Goal: Task Accomplishment & Management: Use online tool/utility

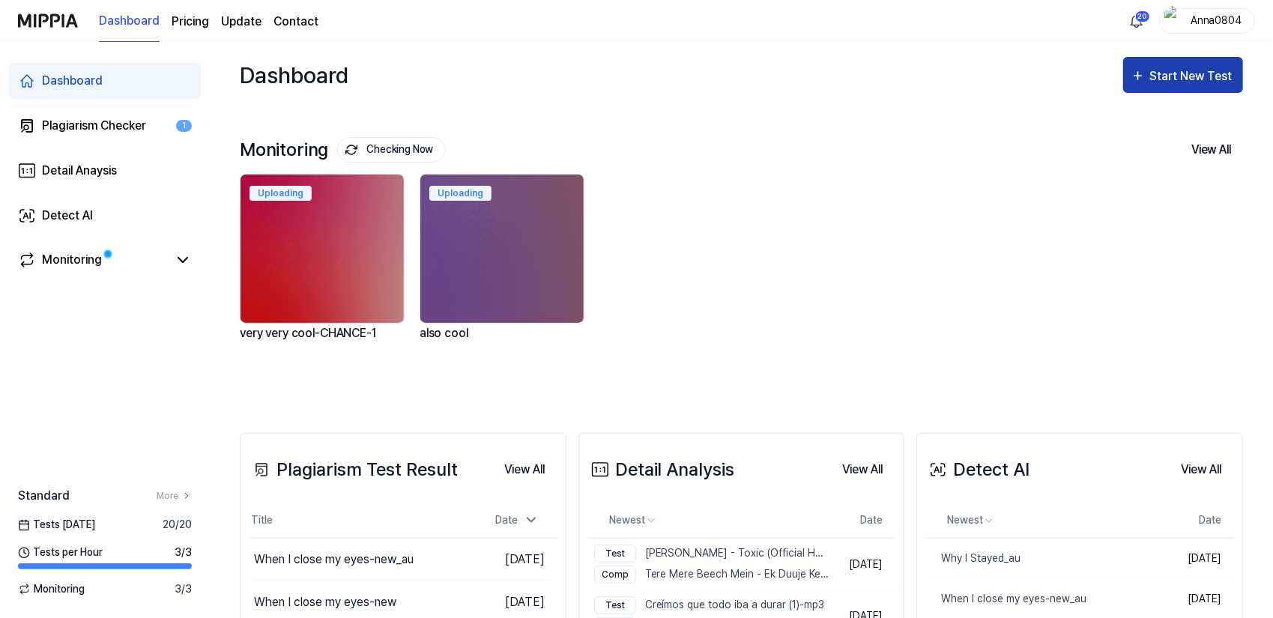
click at [1180, 67] on div "Start New Test" at bounding box center [1192, 76] width 85 height 19
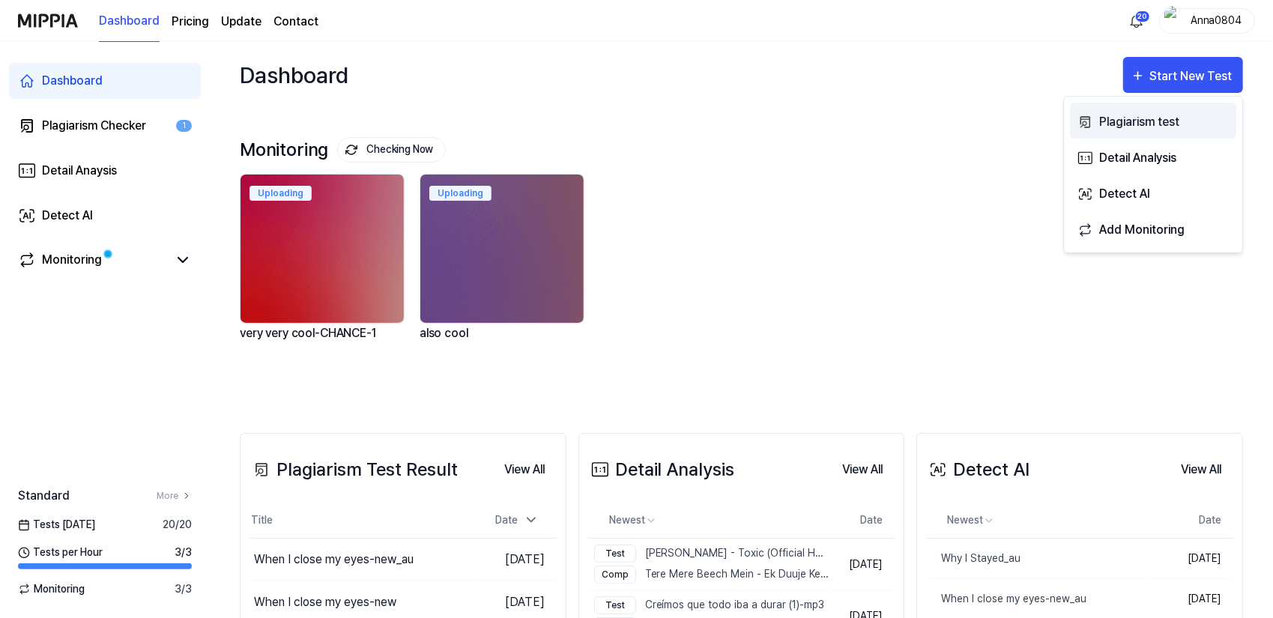
click at [1102, 131] on button "Plagiarism test" at bounding box center [1153, 121] width 166 height 36
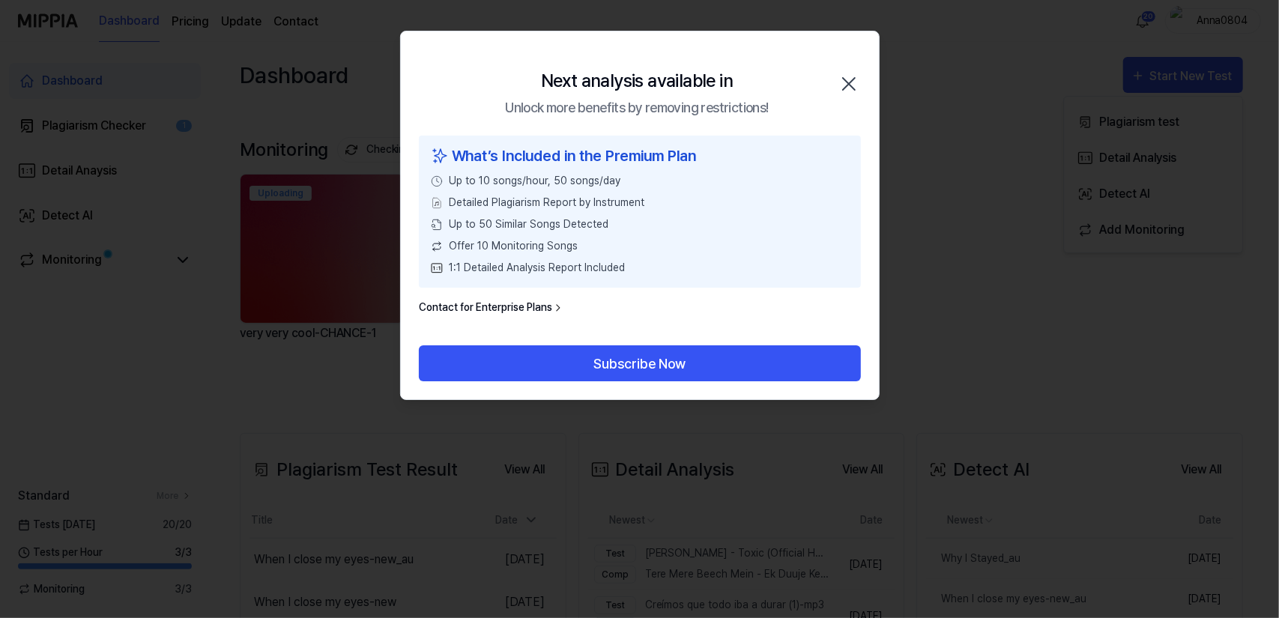
click at [840, 82] on icon "button" at bounding box center [849, 84] width 24 height 24
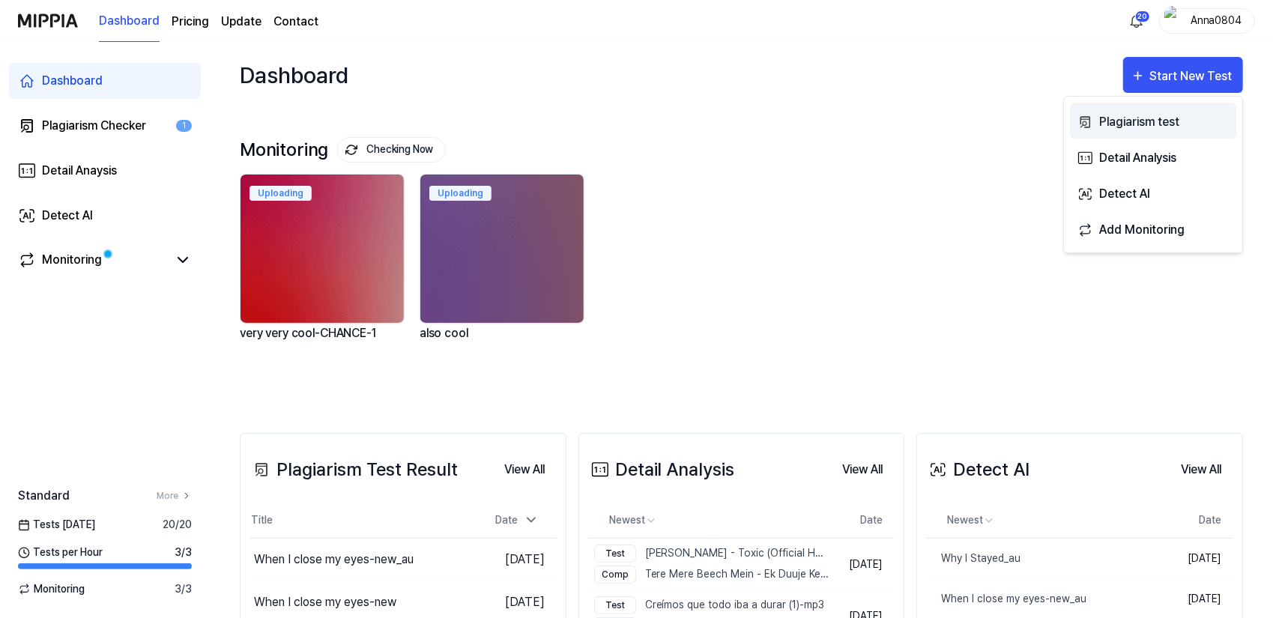
click at [1107, 124] on div "Plagiarism test" at bounding box center [1164, 121] width 130 height 19
click at [1141, 126] on div "Plagiarism test" at bounding box center [1164, 121] width 130 height 19
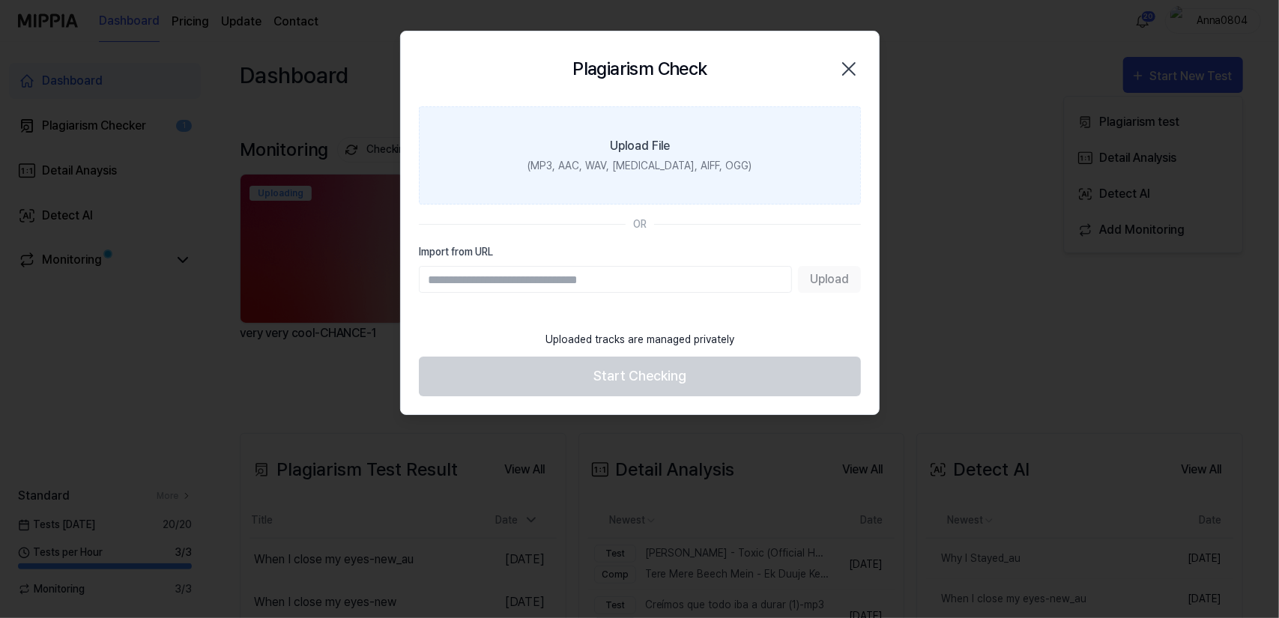
click at [736, 169] on label "Upload File (MP3, AAC, WAV, FLAC, AIFF, OGG)" at bounding box center [640, 155] width 442 height 98
click at [0, 0] on input "Upload File (MP3, AAC, WAV, FLAC, AIFF, OGG)" at bounding box center [0, 0] width 0 height 0
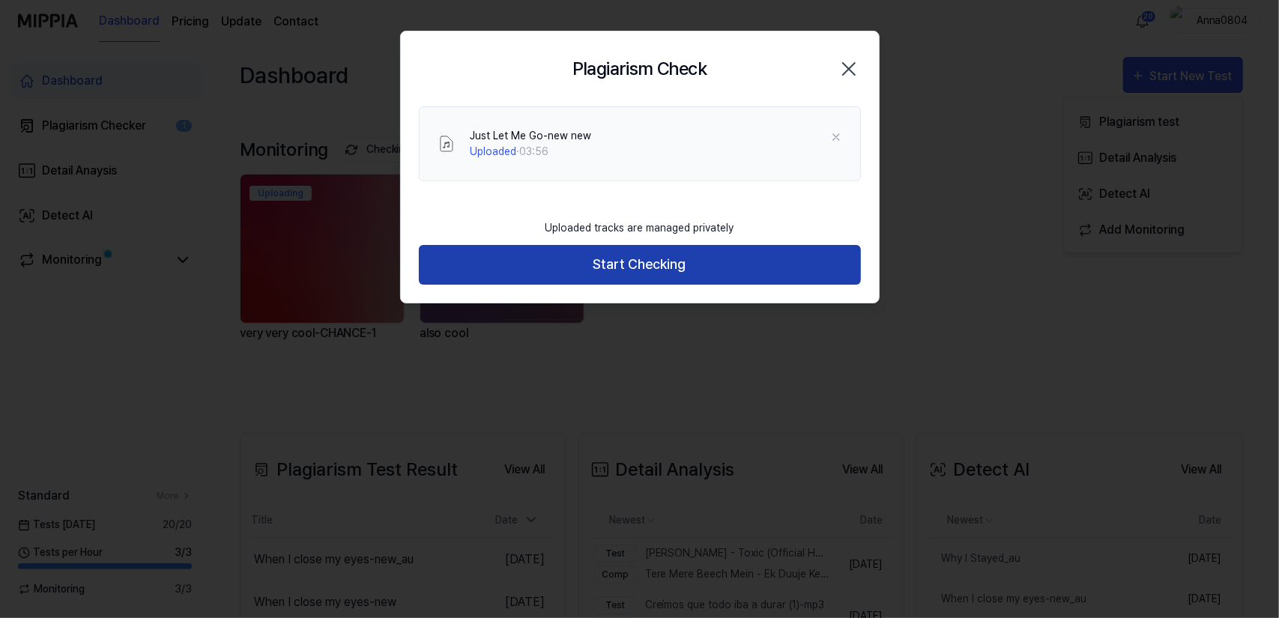
click at [735, 251] on button "Start Checking" at bounding box center [640, 265] width 442 height 40
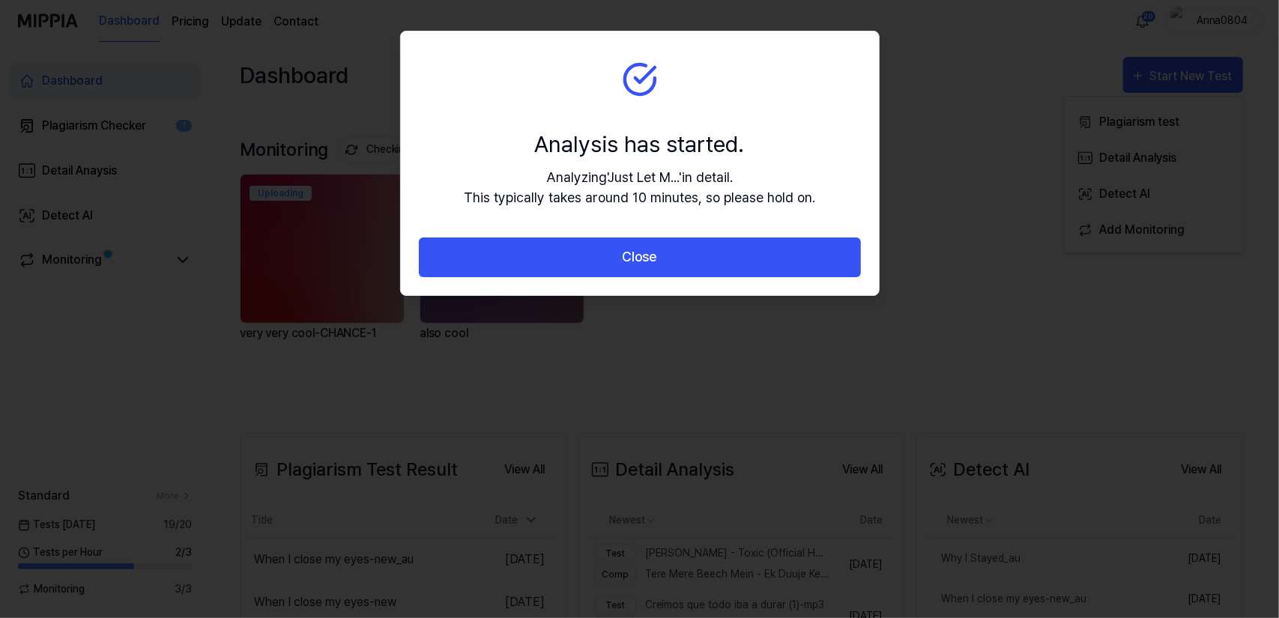
click at [735, 251] on button "Close" at bounding box center [640, 258] width 442 height 40
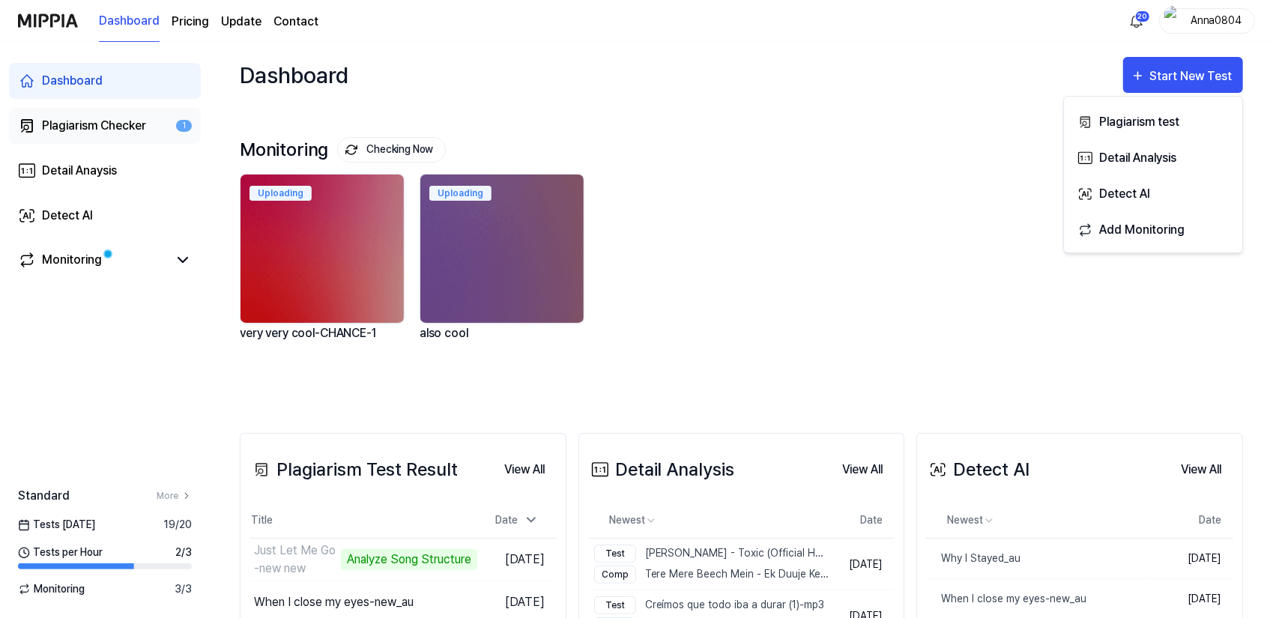
click at [54, 115] on link "Plagiarism Checker 1" at bounding box center [105, 126] width 192 height 36
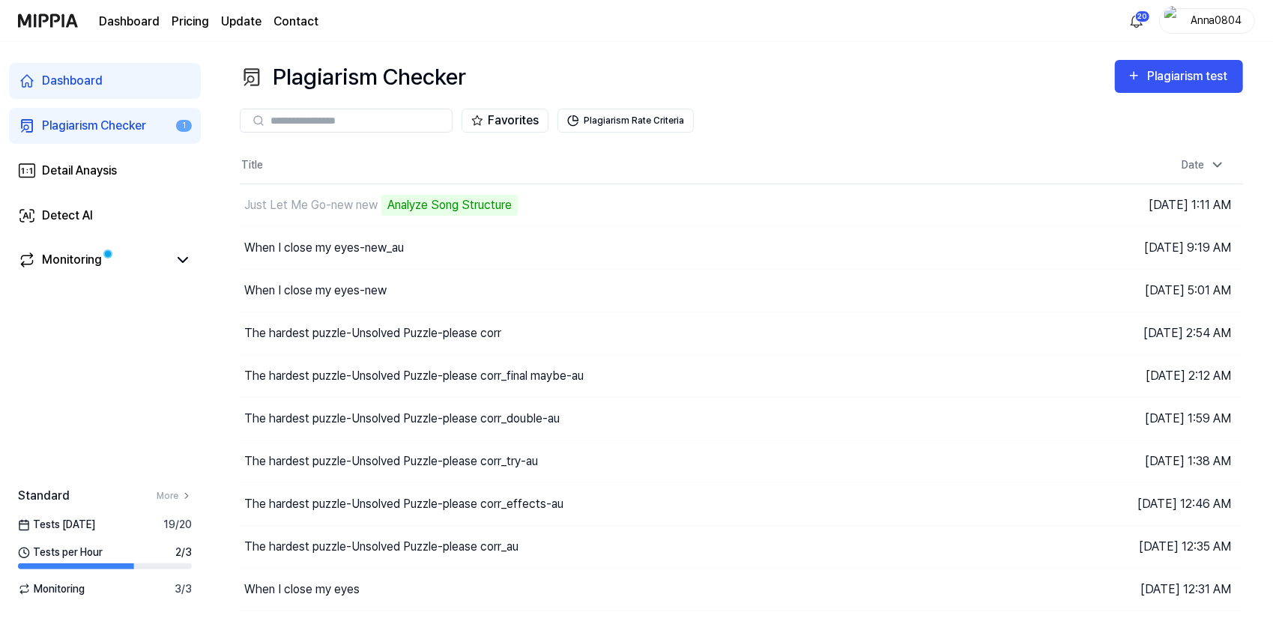
click at [61, 129] on div "Plagiarism Checker" at bounding box center [94, 126] width 104 height 18
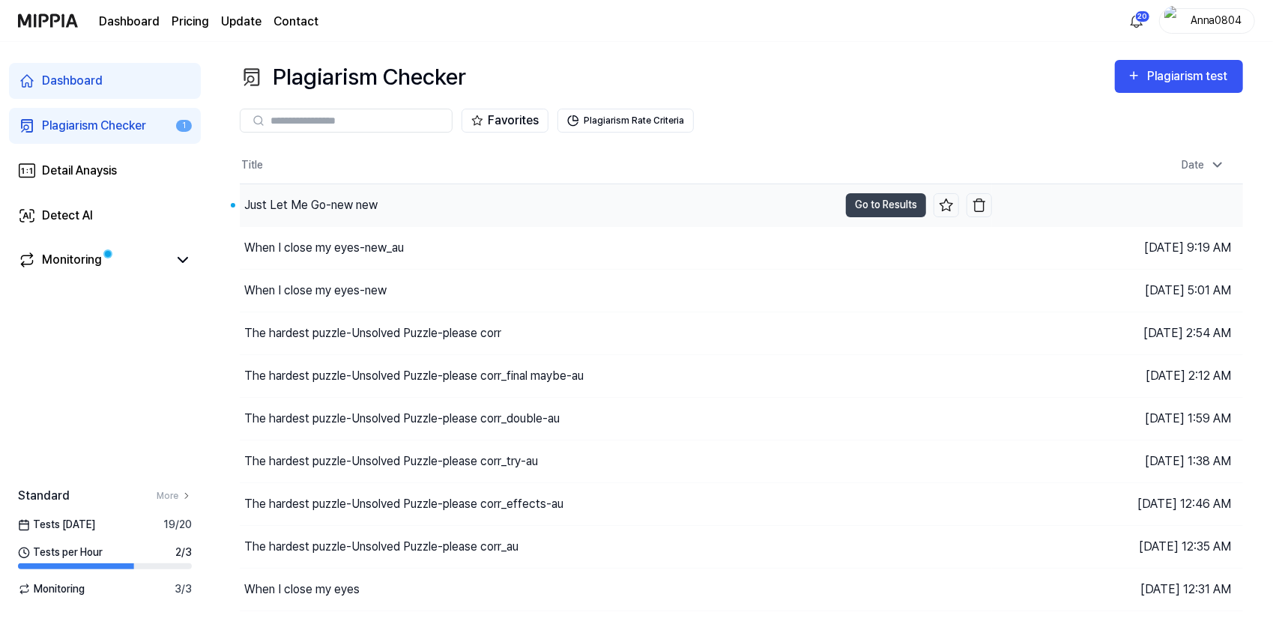
click at [352, 211] on div "Just Let Me Go-new new" at bounding box center [310, 205] width 133 height 18
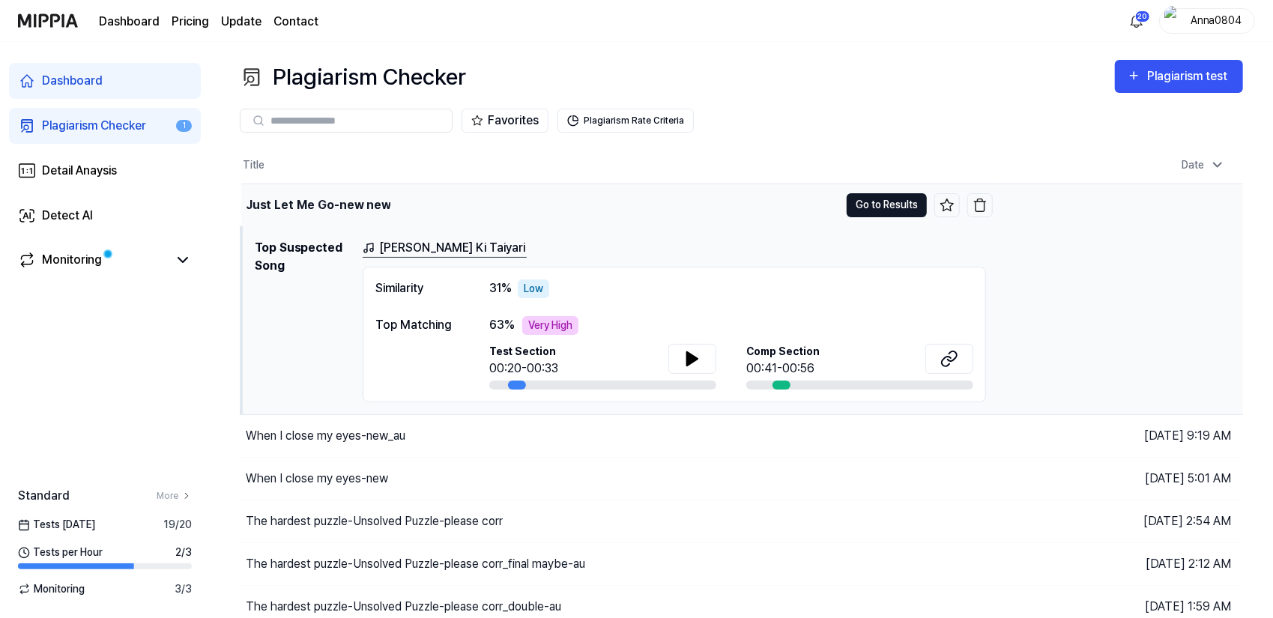
click at [865, 210] on button "Go to Results" at bounding box center [887, 205] width 80 height 24
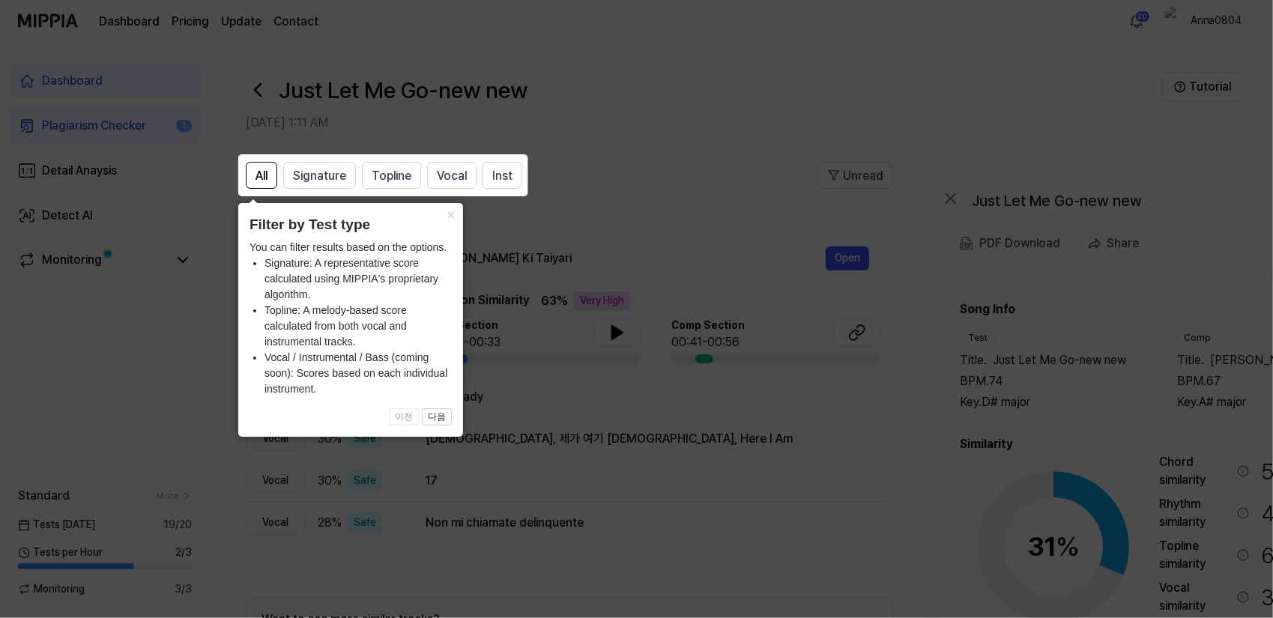
click at [691, 231] on icon at bounding box center [639, 309] width 1279 height 618
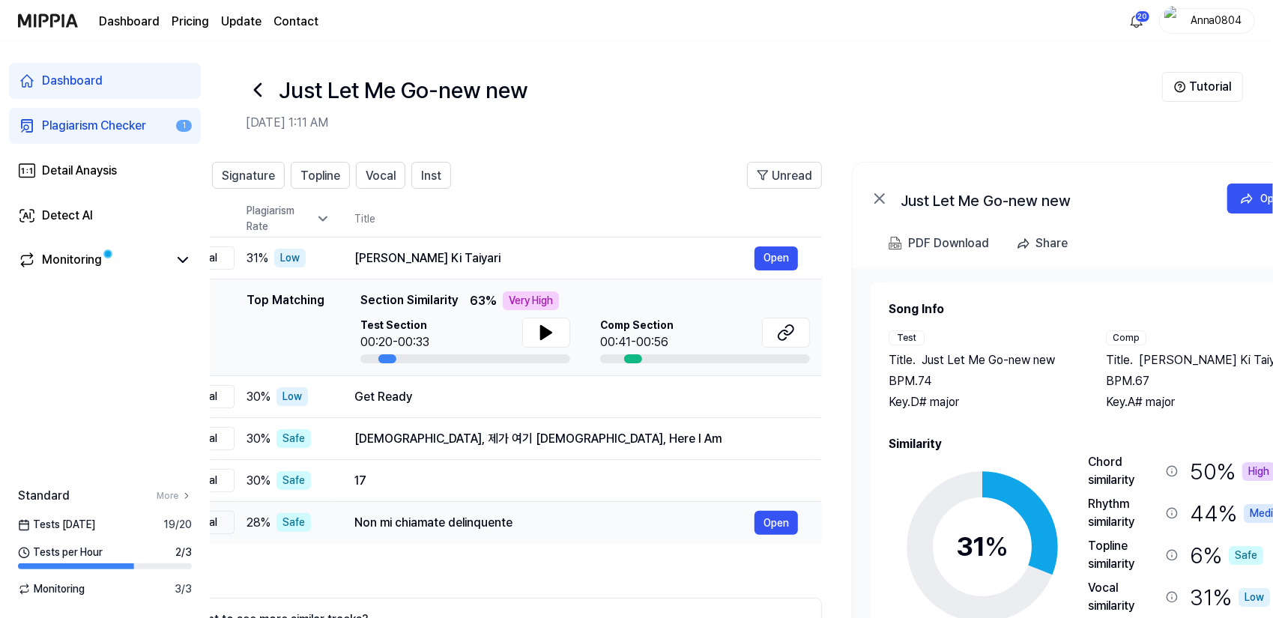
scroll to position [0, 79]
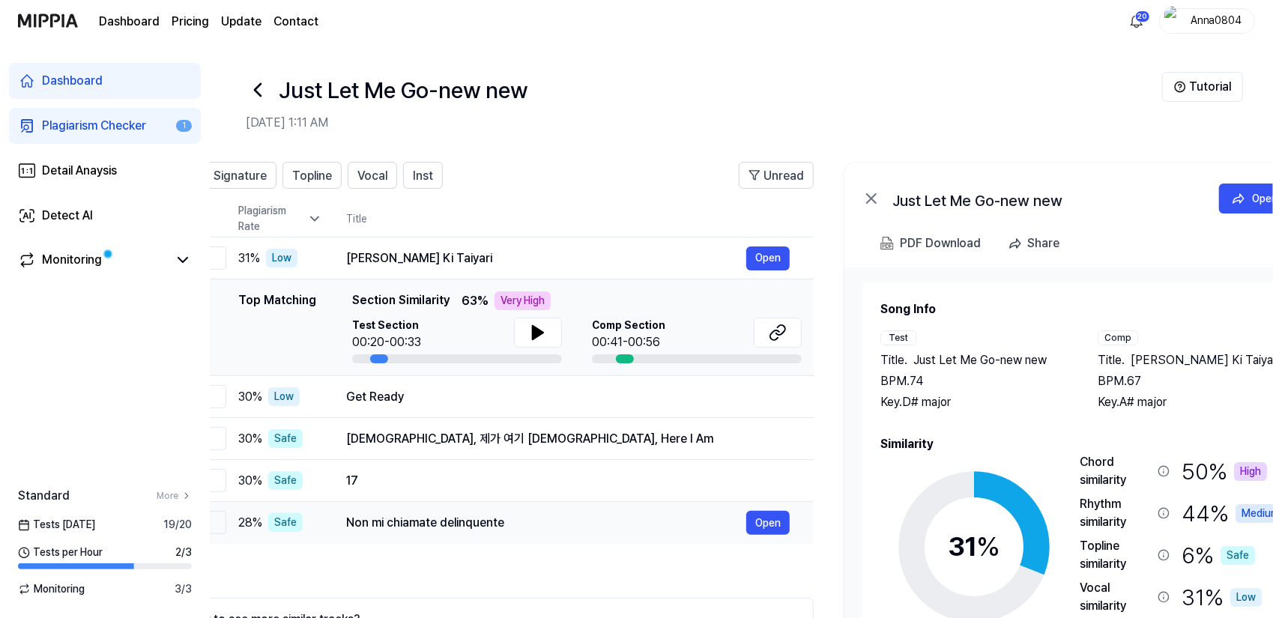
drag, startPoint x: 812, startPoint y: 549, endPoint x: 733, endPoint y: 536, distance: 80.5
click at [733, 536] on div "All Signature Topline Vocal Inst Unread All Signature Topline Vocal Inst Type P…" at bounding box center [490, 444] width 648 height 564
click at [310, 180] on span "Topline" at bounding box center [312, 176] width 40 height 18
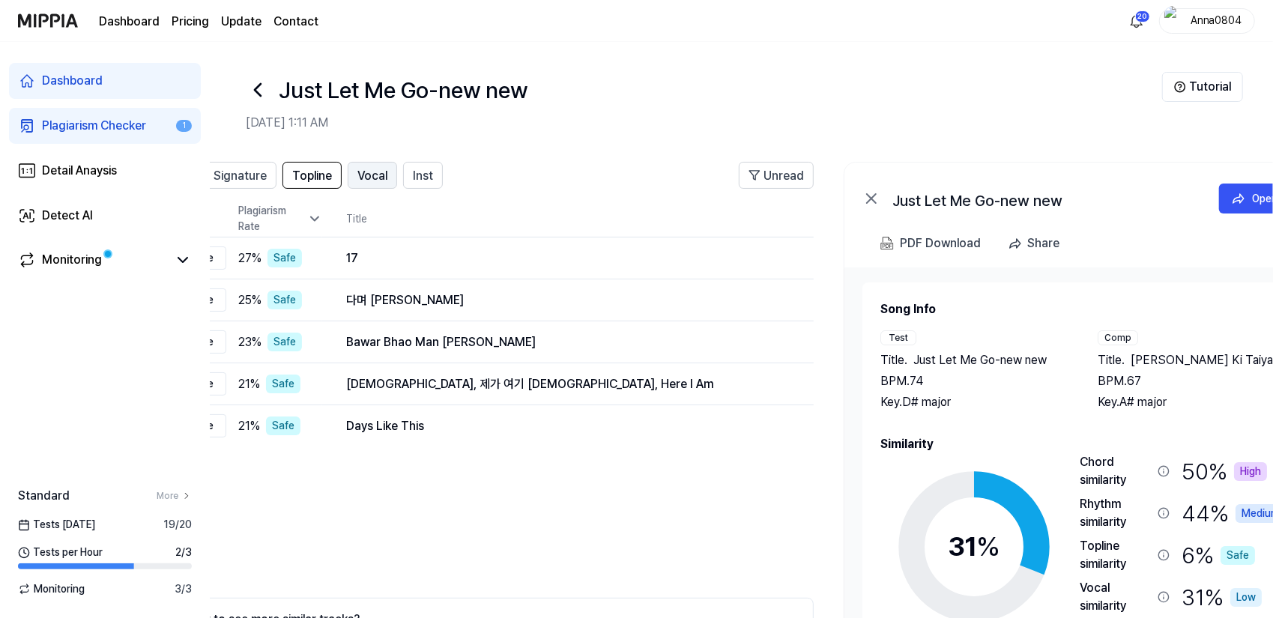
scroll to position [0, 78]
click at [369, 181] on span "Vocal" at bounding box center [374, 176] width 30 height 18
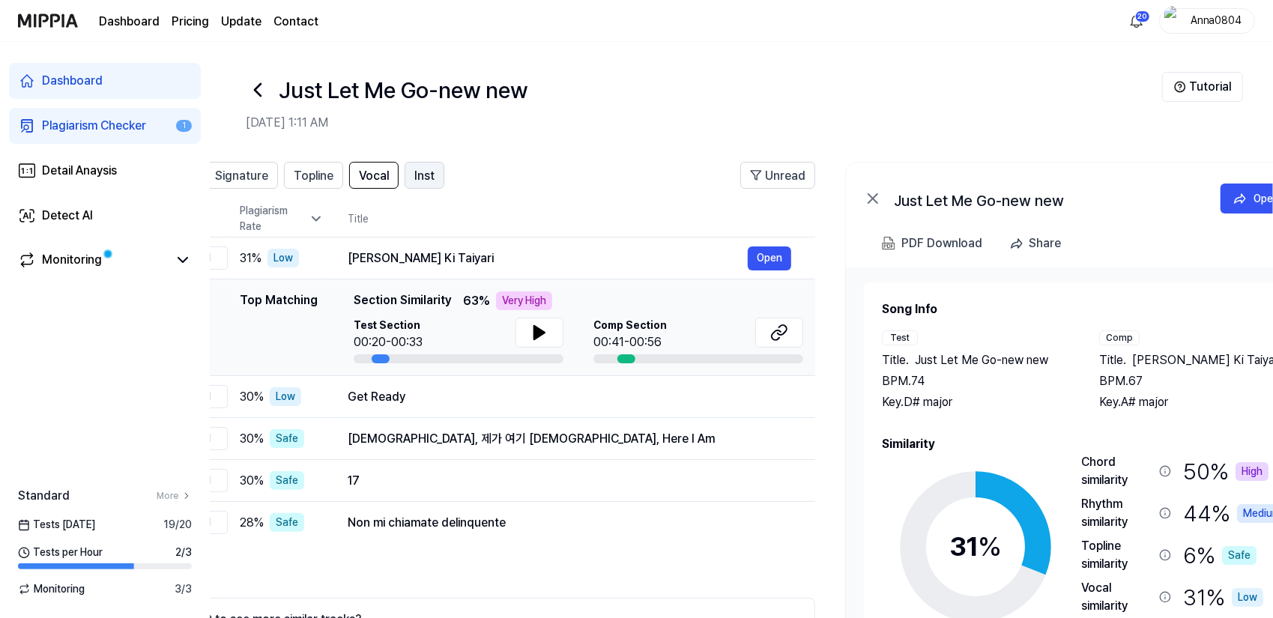
click at [438, 178] on button "Inst" at bounding box center [425, 175] width 40 height 27
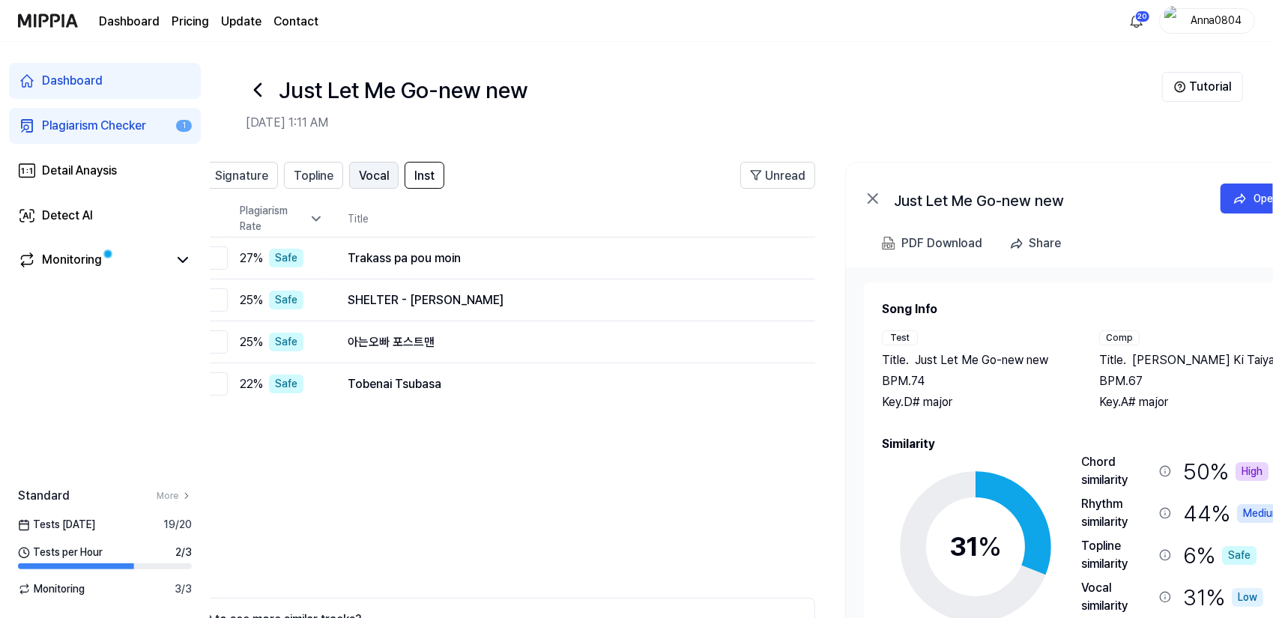
drag, startPoint x: 364, startPoint y: 177, endPoint x: 357, endPoint y: 176, distance: 7.5
click at [364, 176] on span "Vocal" at bounding box center [374, 176] width 30 height 18
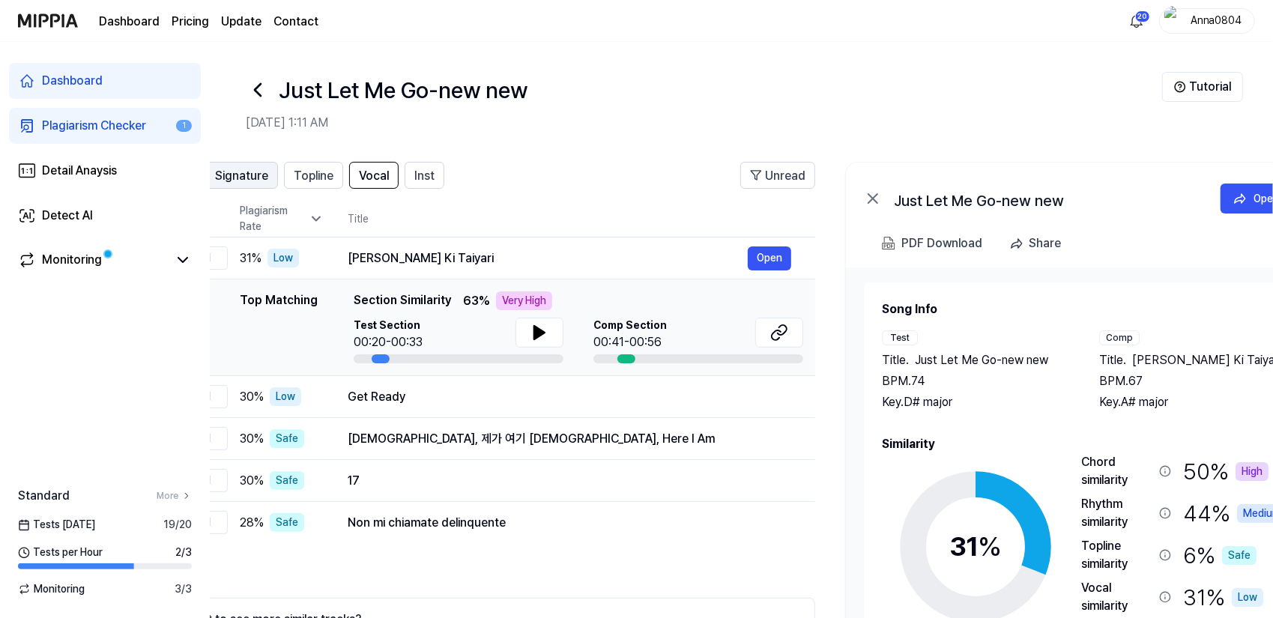
click at [262, 172] on span "Signature" at bounding box center [241, 176] width 53 height 18
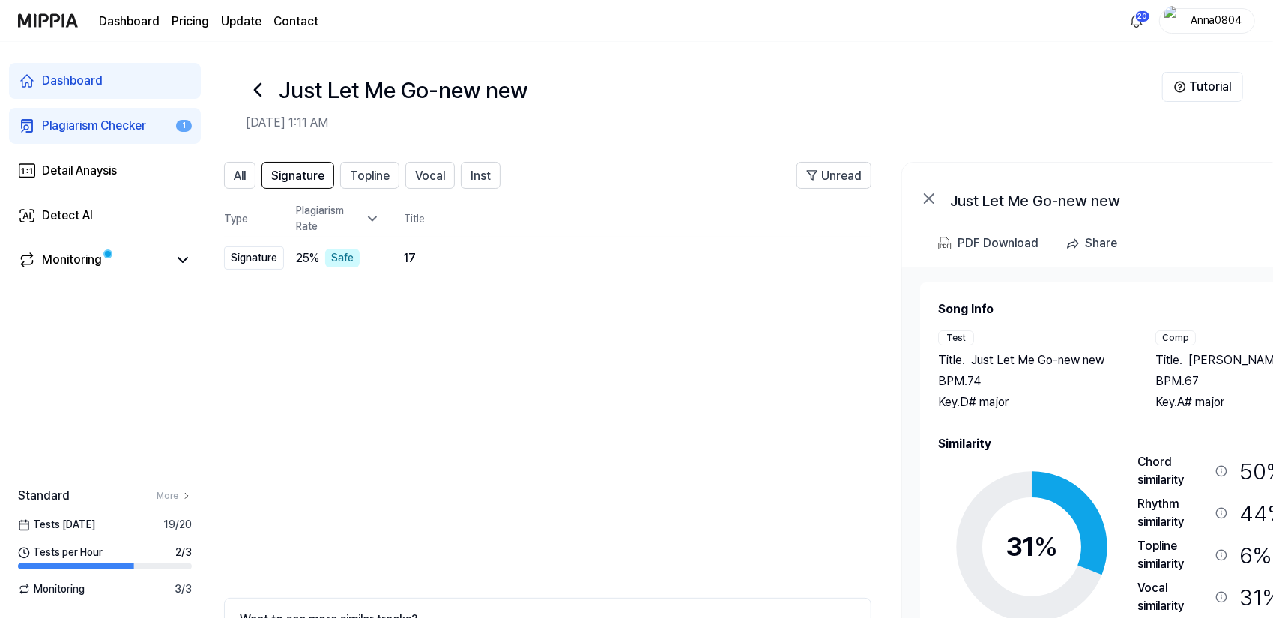
scroll to position [0, 0]
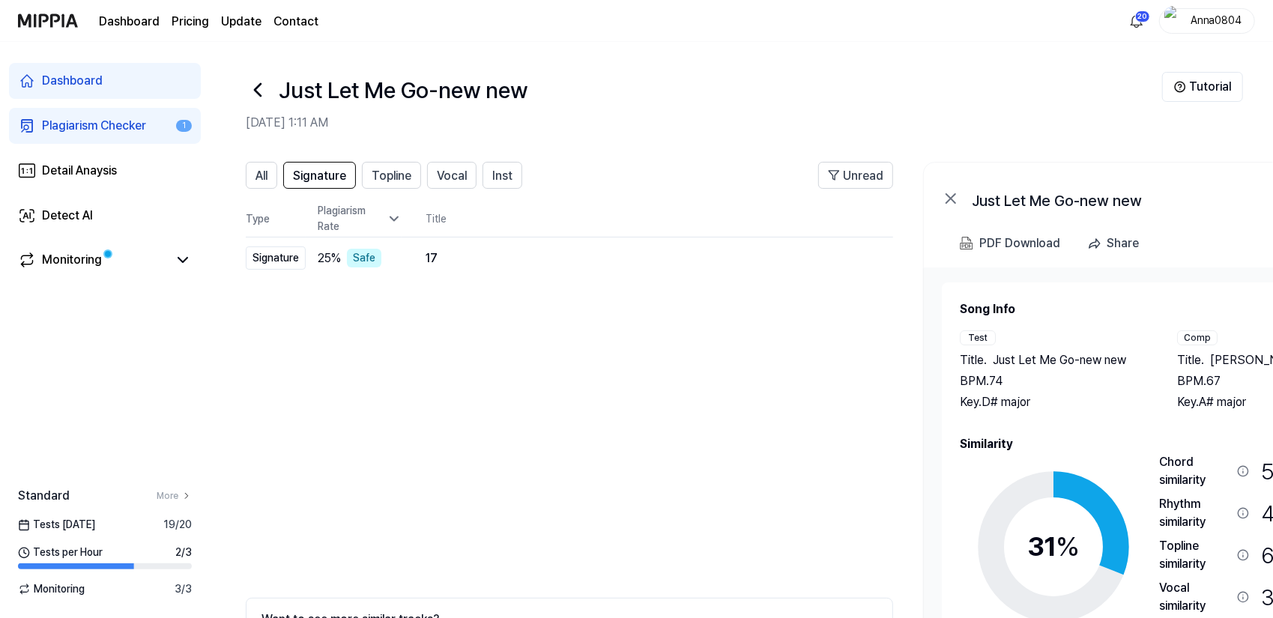
drag, startPoint x: 528, startPoint y: 408, endPoint x: 603, endPoint y: 415, distance: 75.3
click at [603, 415] on div "All Signature Topline Vocal Inst Unread All Signature Topline Vocal Inst Type P…" at bounding box center [570, 444] width 648 height 564
click at [265, 166] on div "All" at bounding box center [262, 175] width 12 height 19
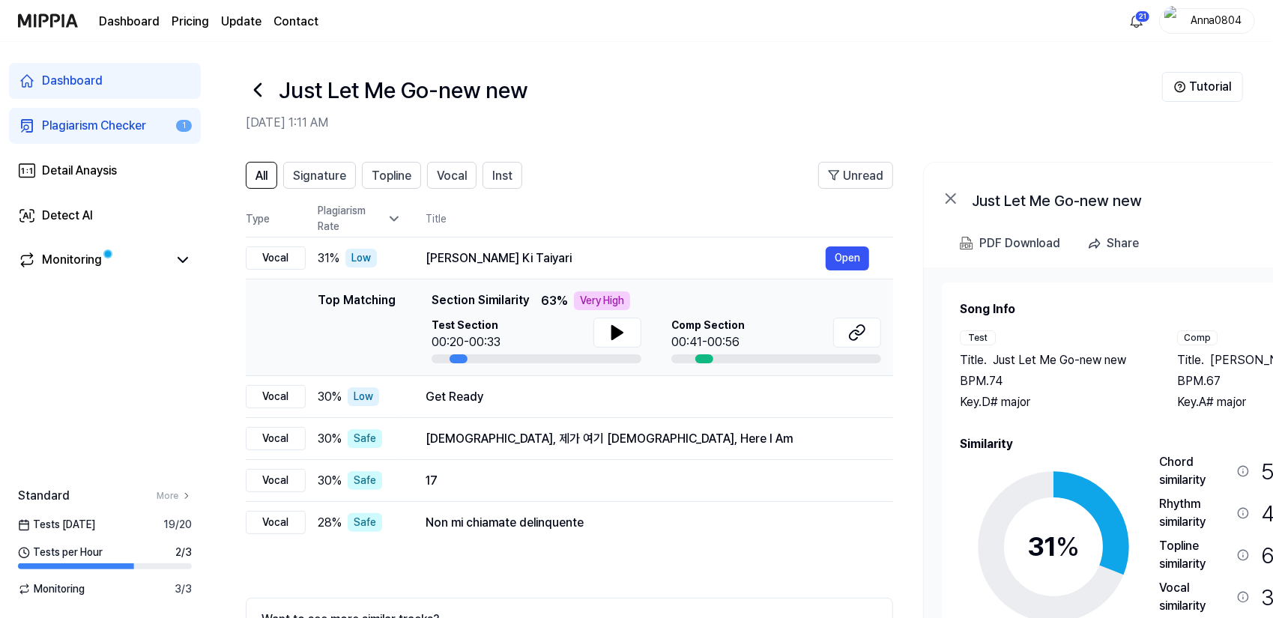
click at [88, 134] on link "Plagiarism Checker 1" at bounding box center [105, 126] width 192 height 36
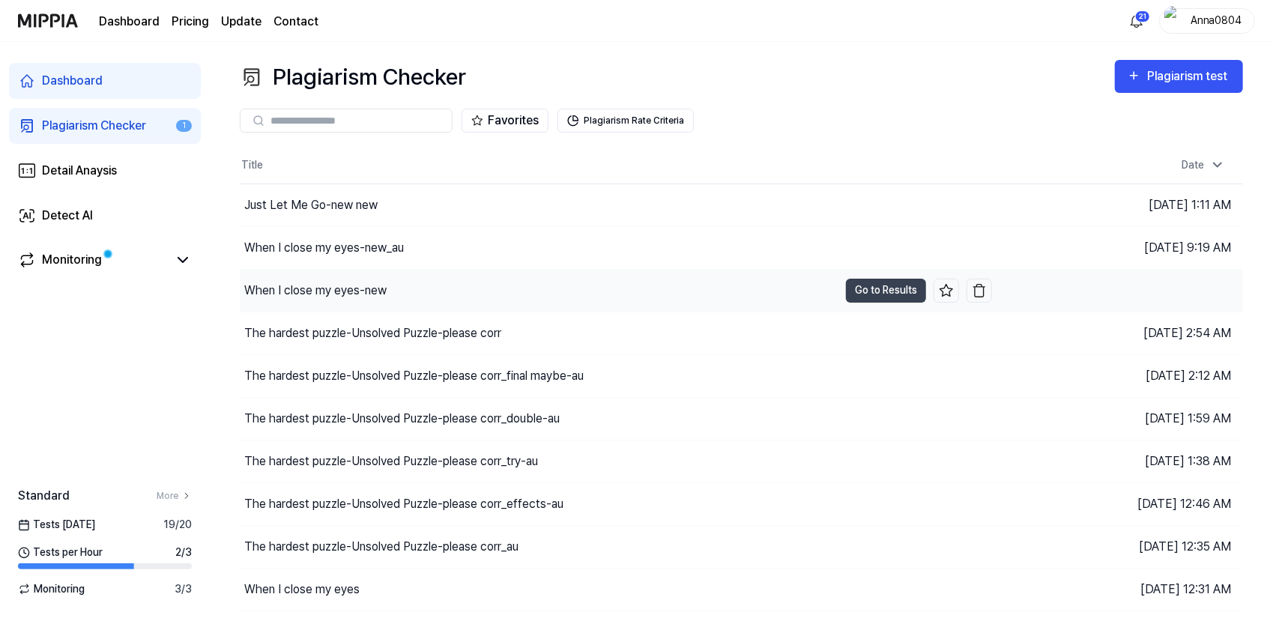
click at [300, 282] on div "When I close my eyes-new" at bounding box center [315, 291] width 142 height 18
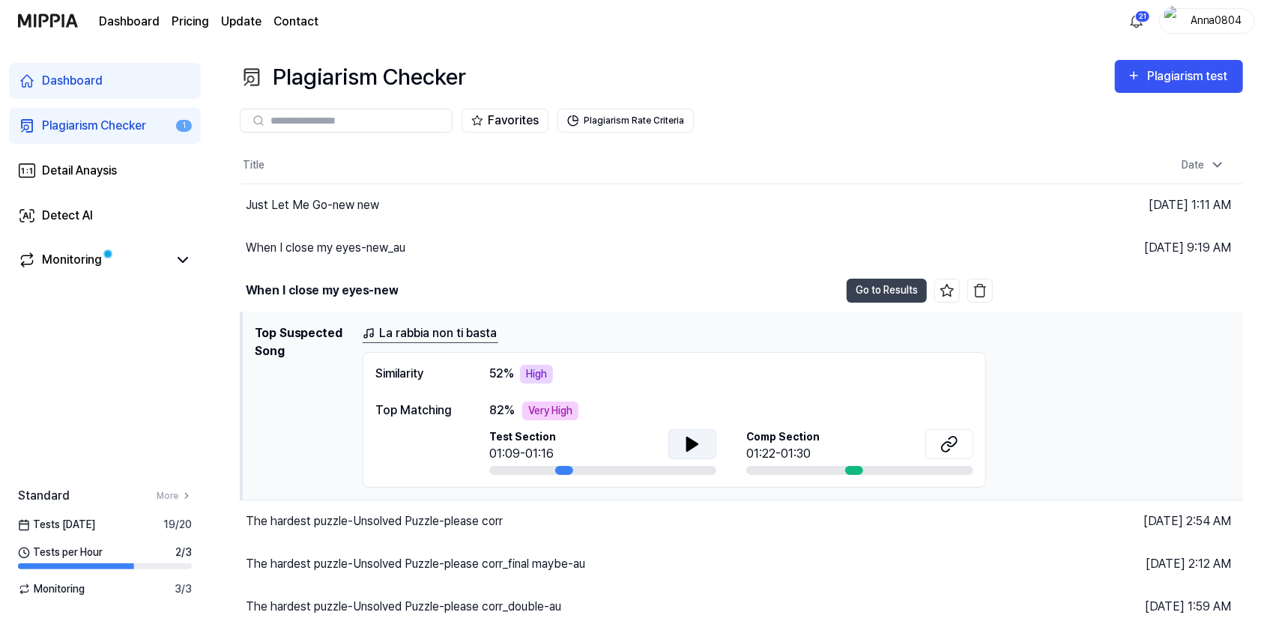
drag, startPoint x: 668, startPoint y: 440, endPoint x: 679, endPoint y: 445, distance: 11.7
click at [671, 443] on button at bounding box center [692, 444] width 48 height 30
click at [870, 299] on button "Go to Results" at bounding box center [887, 291] width 80 height 24
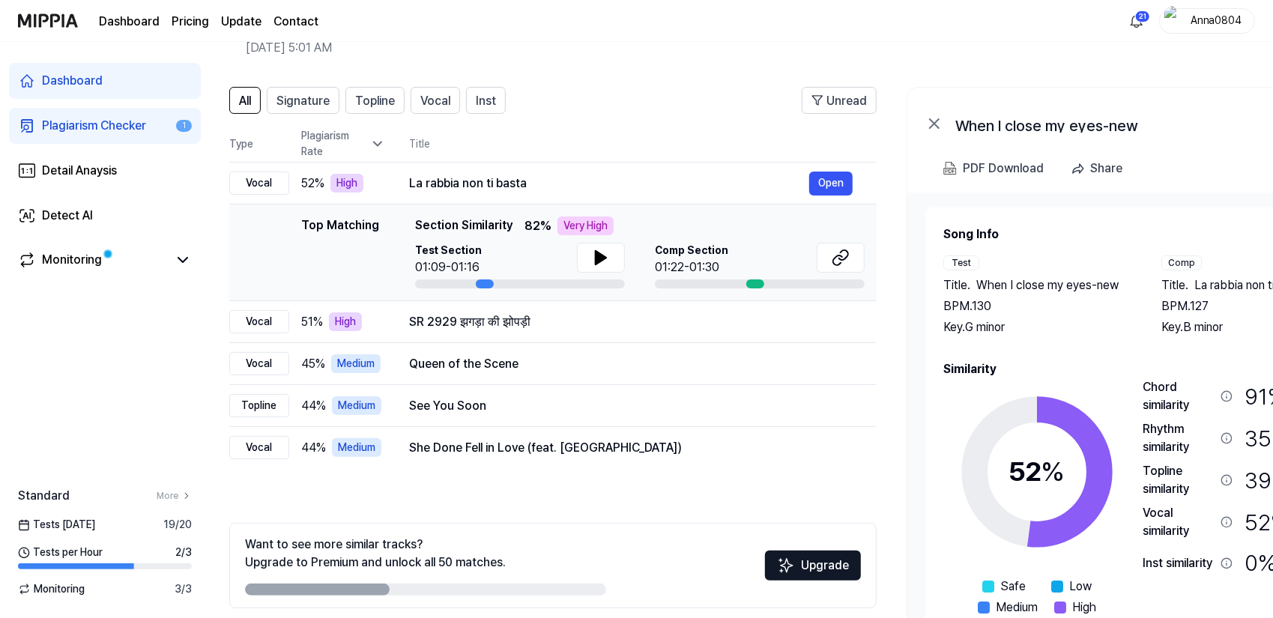
scroll to position [0, 7]
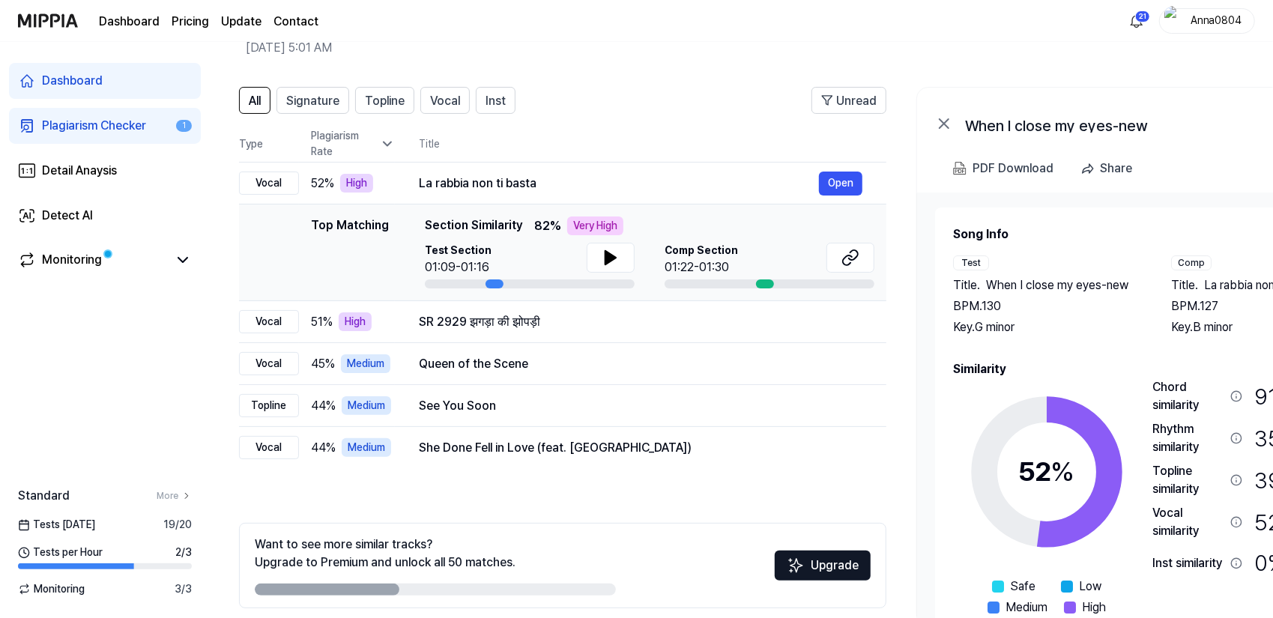
drag, startPoint x: 1138, startPoint y: 371, endPoint x: 1168, endPoint y: 373, distance: 30.1
click at [1168, 373] on h2 "Similarity" at bounding box center [1156, 369] width 406 height 18
click at [95, 124] on div "Plagiarism Checker" at bounding box center [94, 126] width 104 height 18
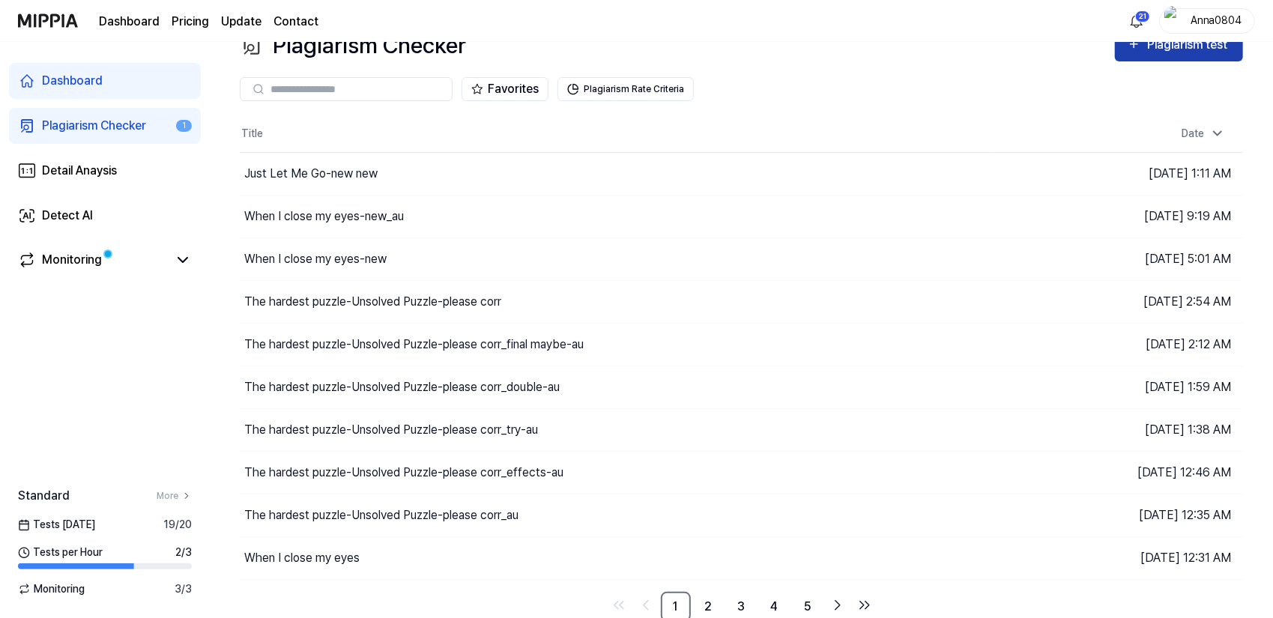
click at [1193, 52] on div "Plagiarism test" at bounding box center [1189, 44] width 84 height 19
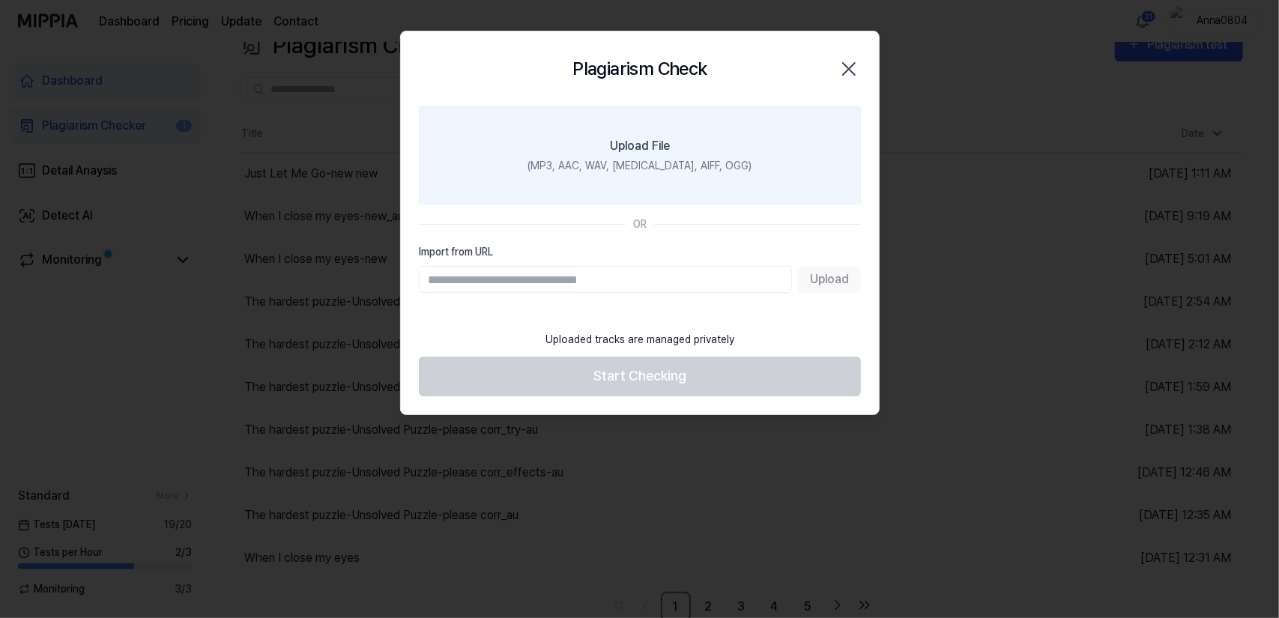
click at [658, 153] on div "Upload File" at bounding box center [640, 146] width 60 height 18
click at [0, 0] on input "Upload File (MP3, AAC, WAV, FLAC, AIFF, OGG)" at bounding box center [0, 0] width 0 height 0
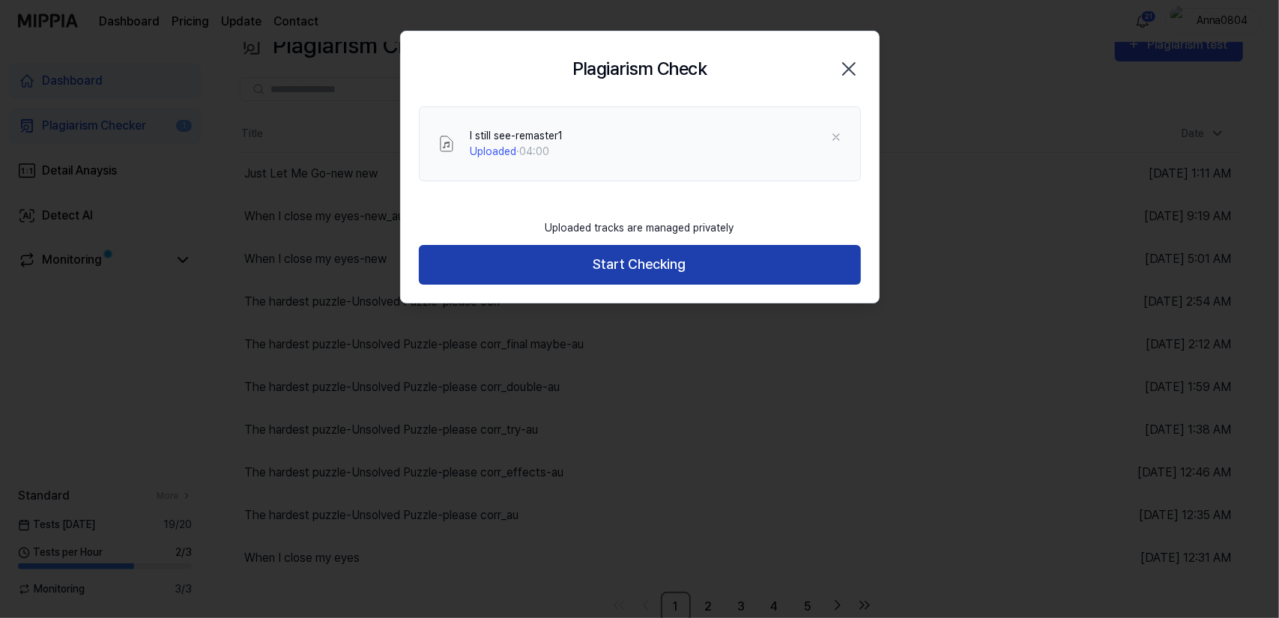
click at [697, 277] on button "Start Checking" at bounding box center [640, 265] width 442 height 40
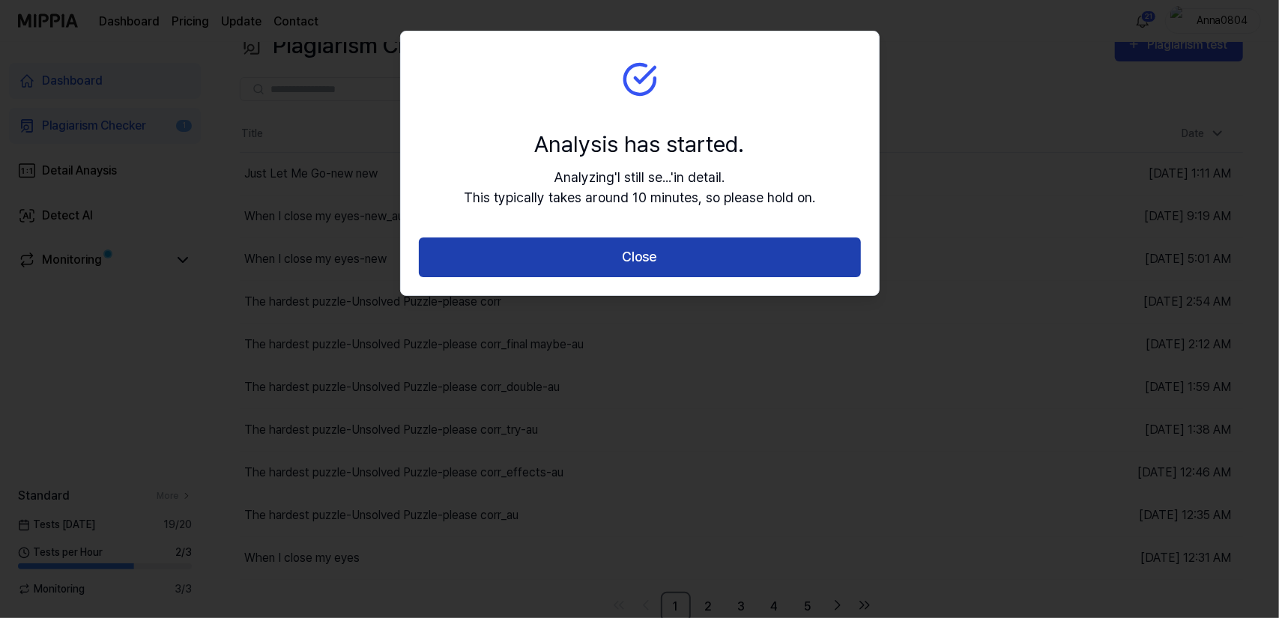
click at [692, 265] on button "Close" at bounding box center [640, 258] width 442 height 40
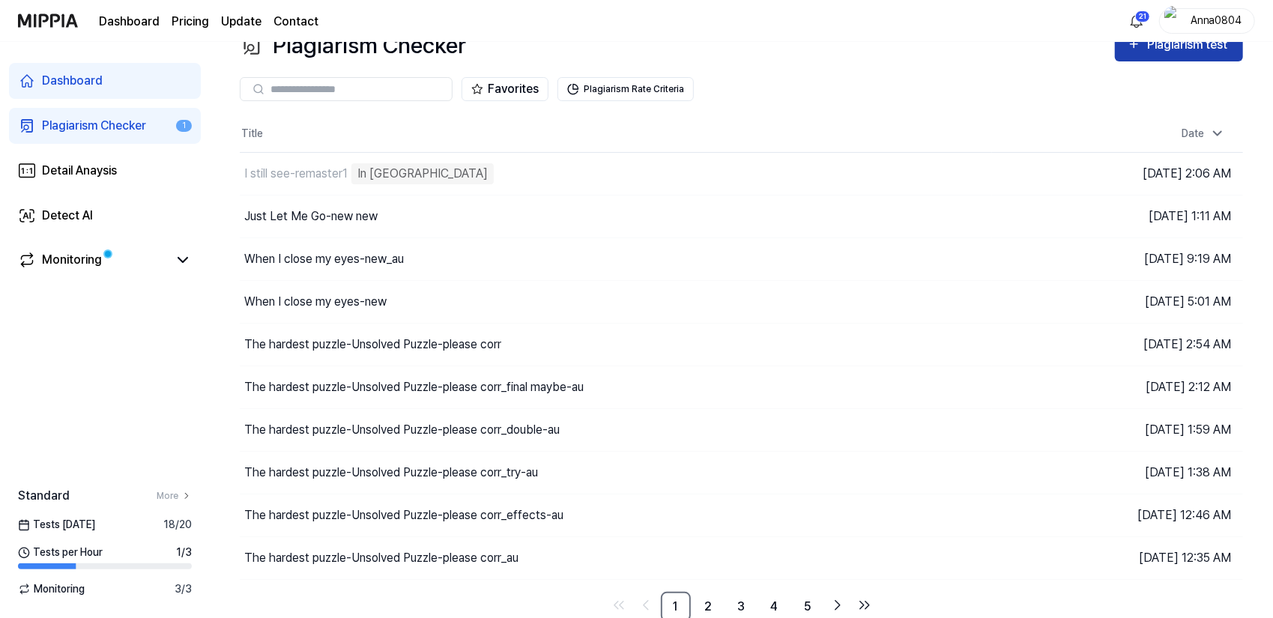
click at [1131, 57] on button "Plagiarism test" at bounding box center [1179, 44] width 128 height 33
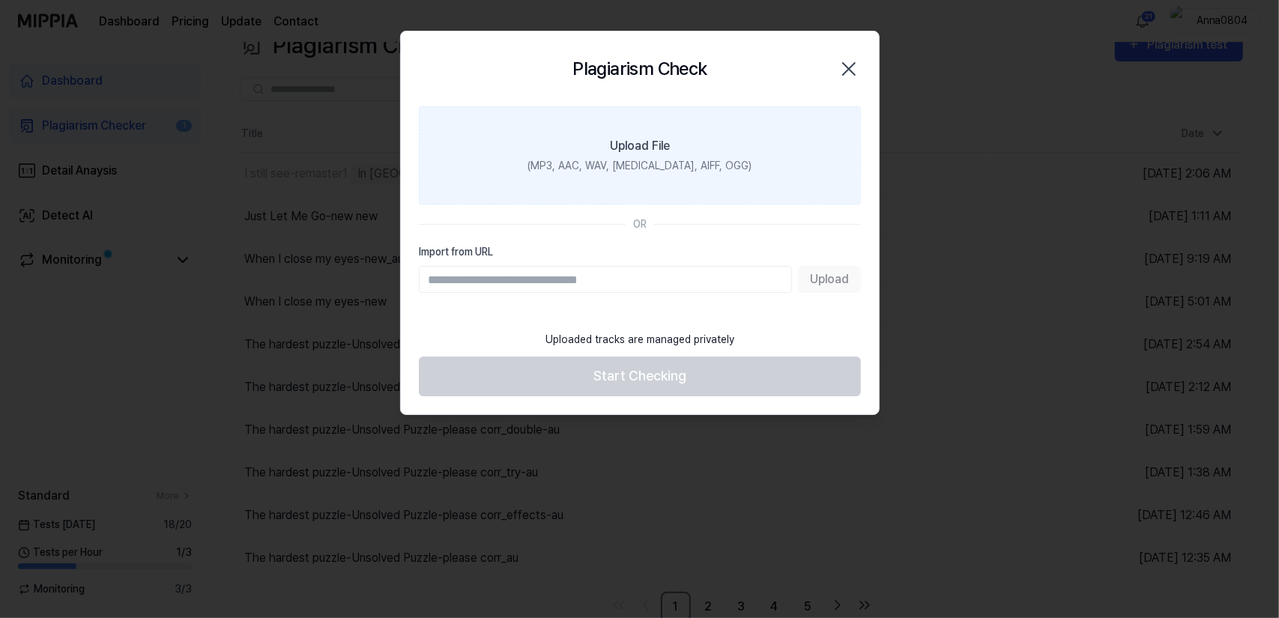
click at [710, 172] on div "(MP3, AAC, WAV, FLAC, AIFF, OGG)" at bounding box center [640, 166] width 224 height 16
click at [0, 0] on input "Upload File (MP3, AAC, WAV, FLAC, AIFF, OGG)" at bounding box center [0, 0] width 0 height 0
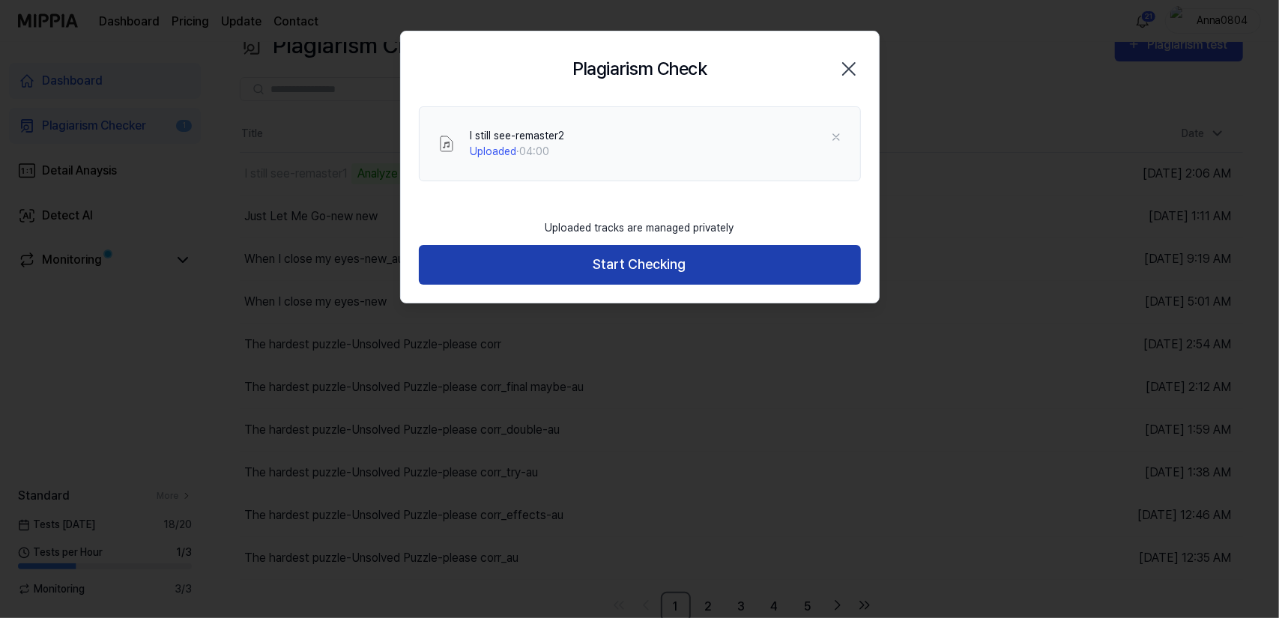
click at [686, 268] on button "Start Checking" at bounding box center [640, 265] width 442 height 40
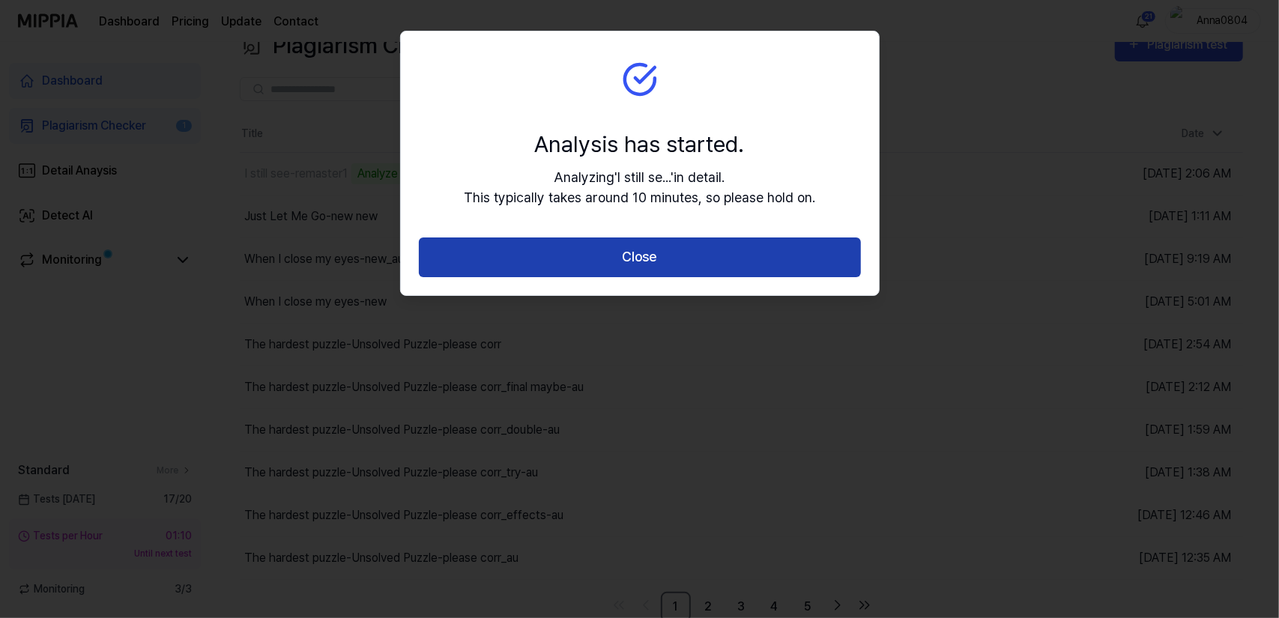
click at [700, 261] on button "Close" at bounding box center [640, 258] width 442 height 40
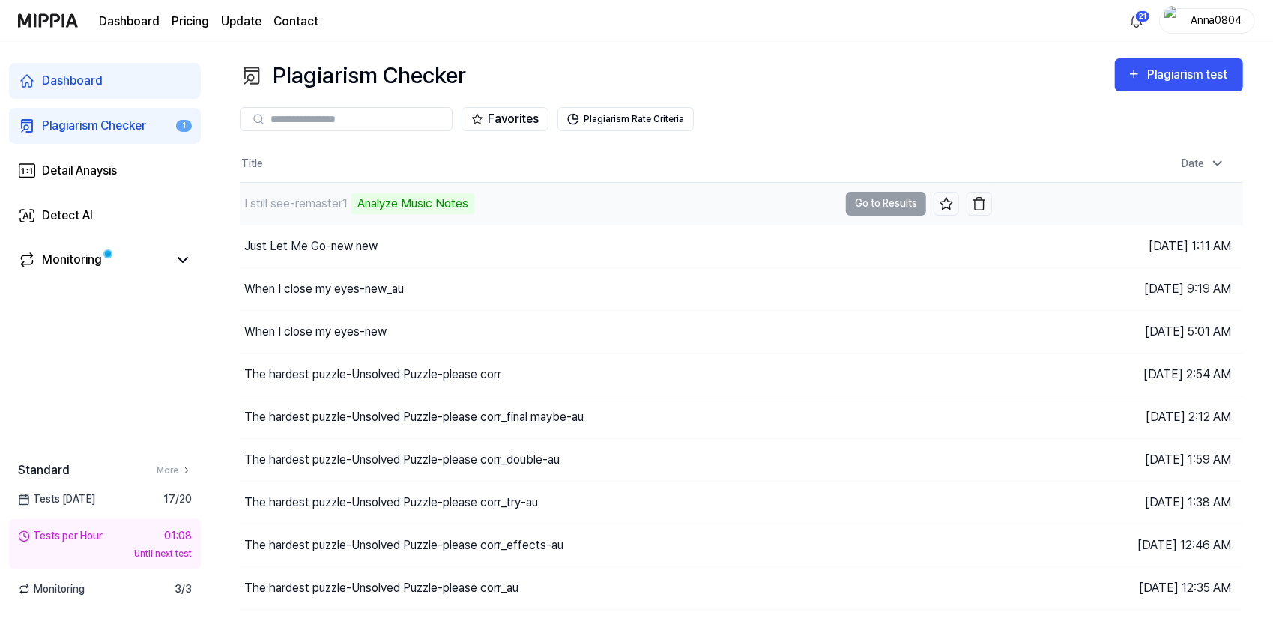
scroll to position [0, 0]
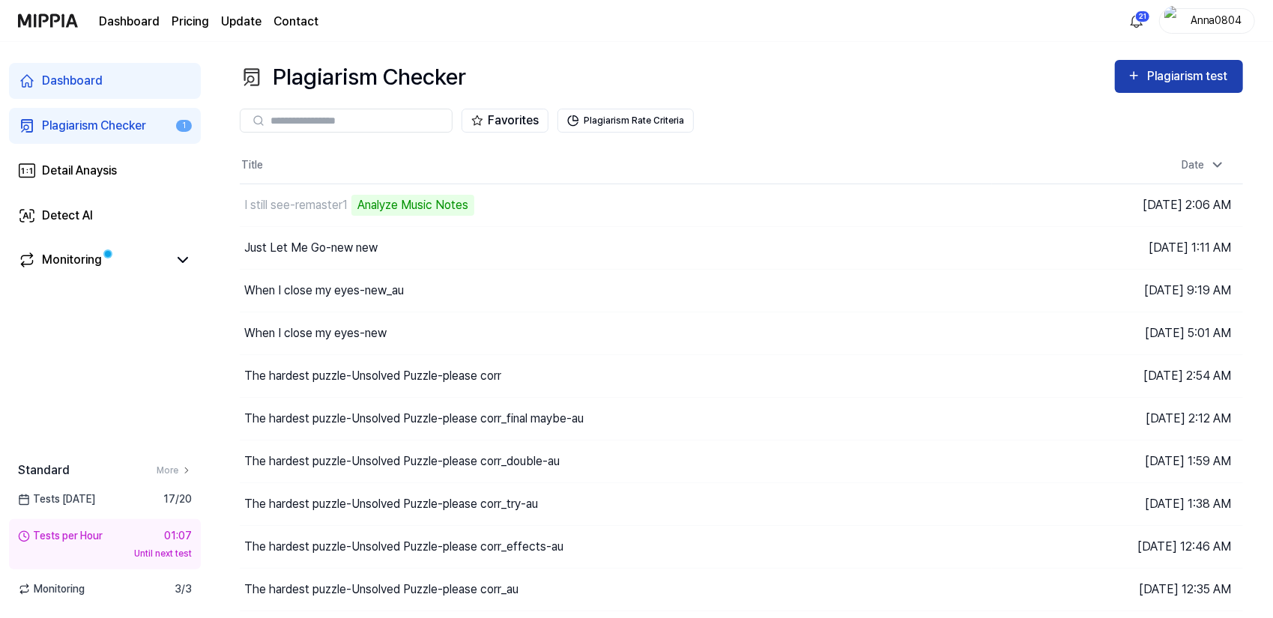
click at [1150, 71] on div "Plagiarism test" at bounding box center [1189, 76] width 84 height 19
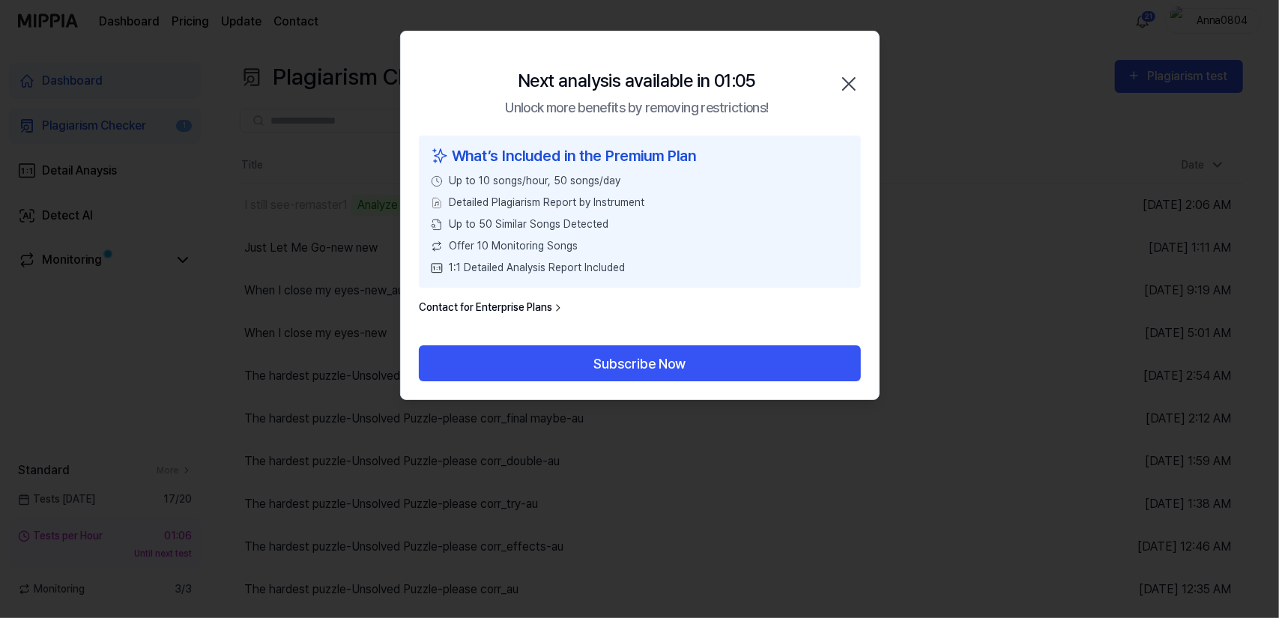
click at [856, 74] on icon "button" at bounding box center [849, 84] width 24 height 24
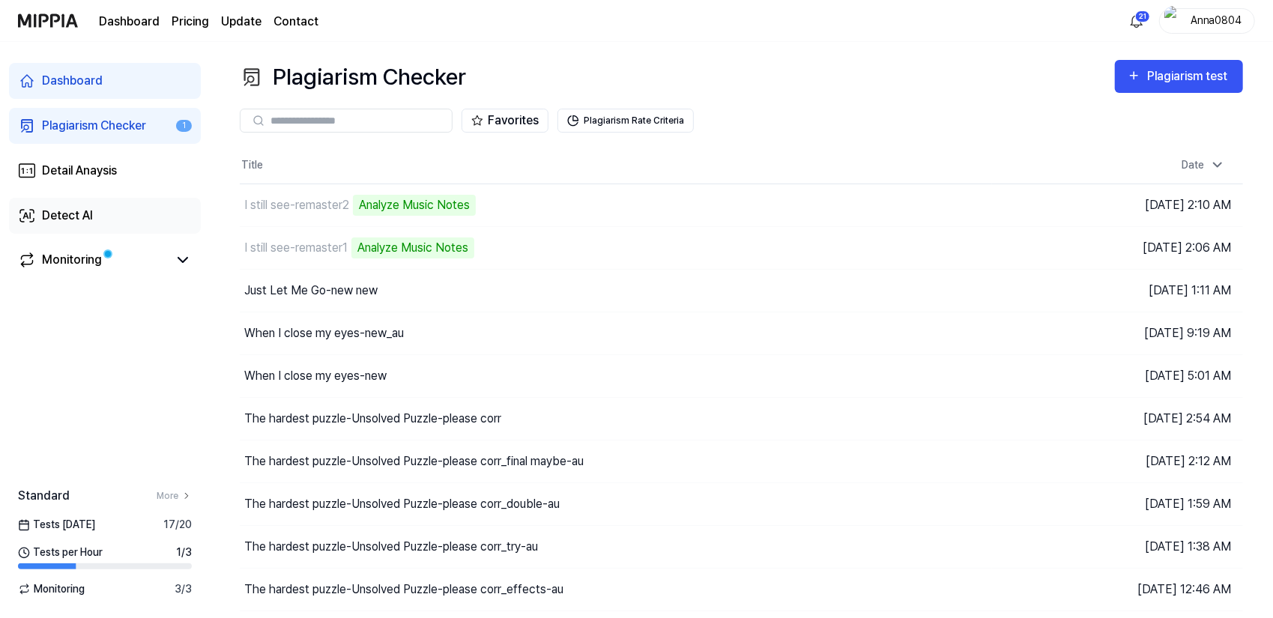
click at [82, 218] on div "Detect AI" at bounding box center [67, 216] width 51 height 18
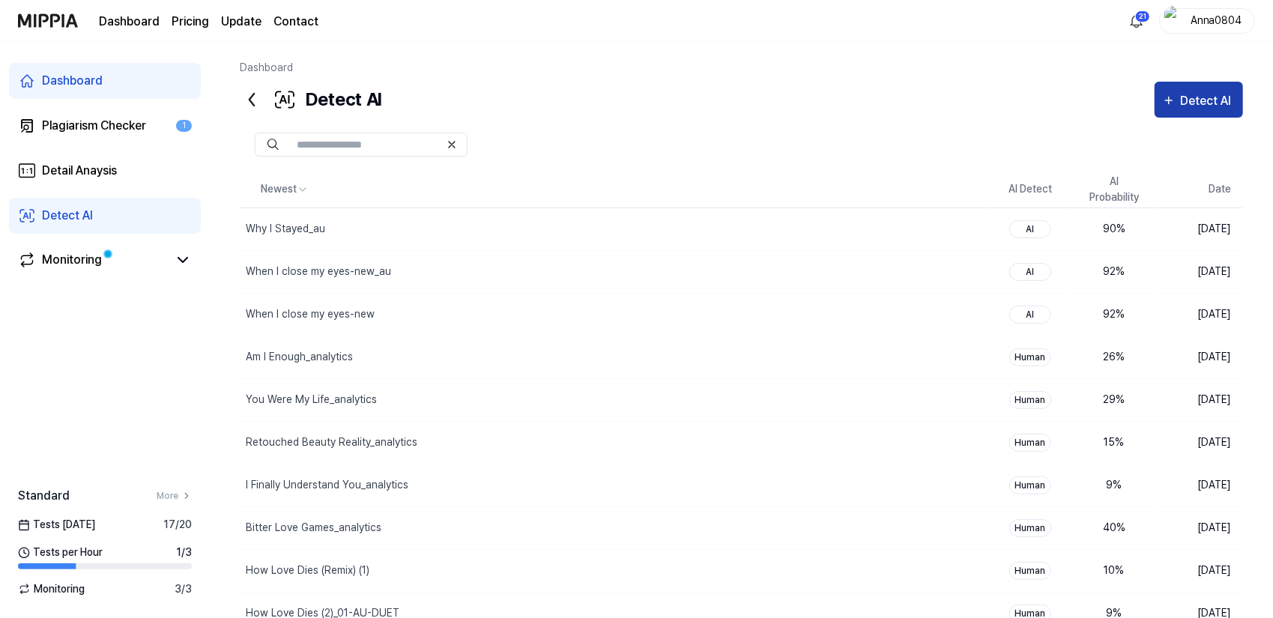
click at [1204, 91] on button "Detect AI" at bounding box center [1199, 100] width 88 height 36
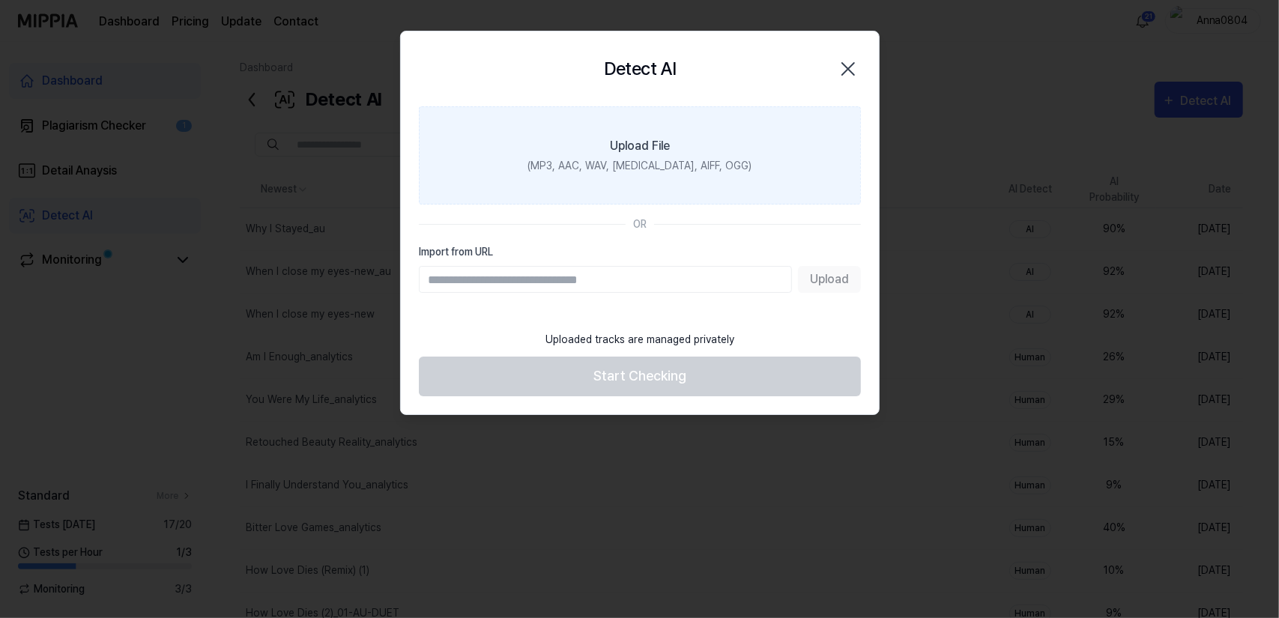
click at [630, 151] on div "Upload File" at bounding box center [640, 146] width 60 height 18
click at [0, 0] on input "Upload File (MP3, AAC, WAV, FLAC, AIFF, OGG)" at bounding box center [0, 0] width 0 height 0
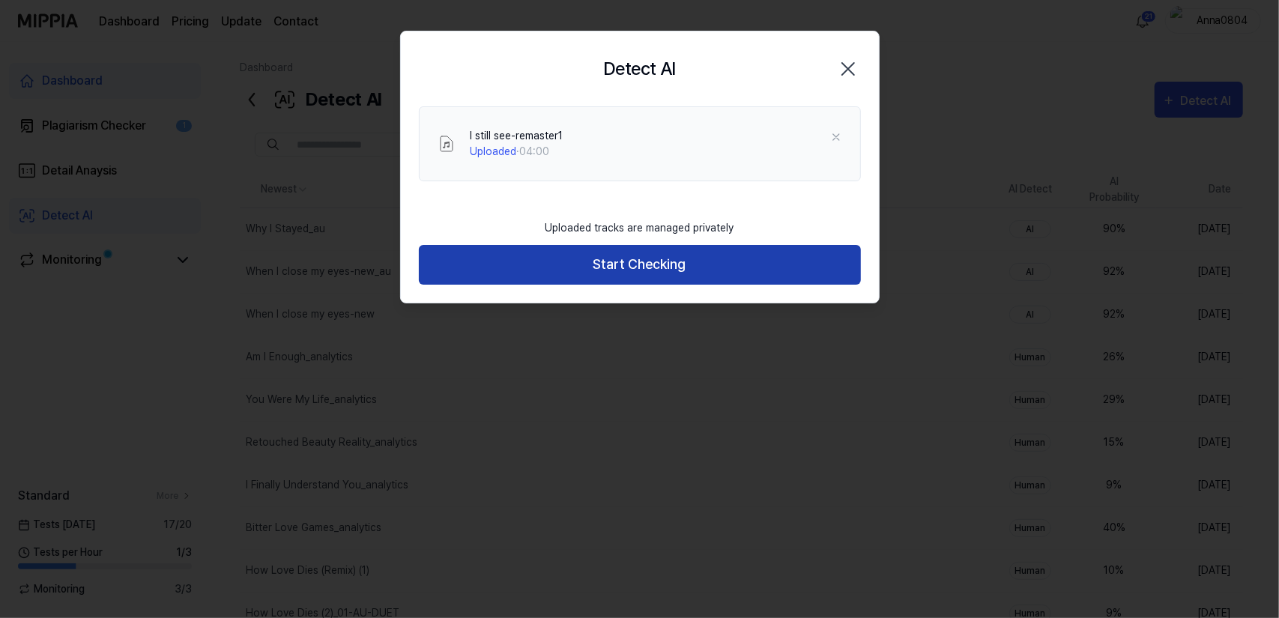
click at [651, 274] on button "Start Checking" at bounding box center [640, 265] width 442 height 40
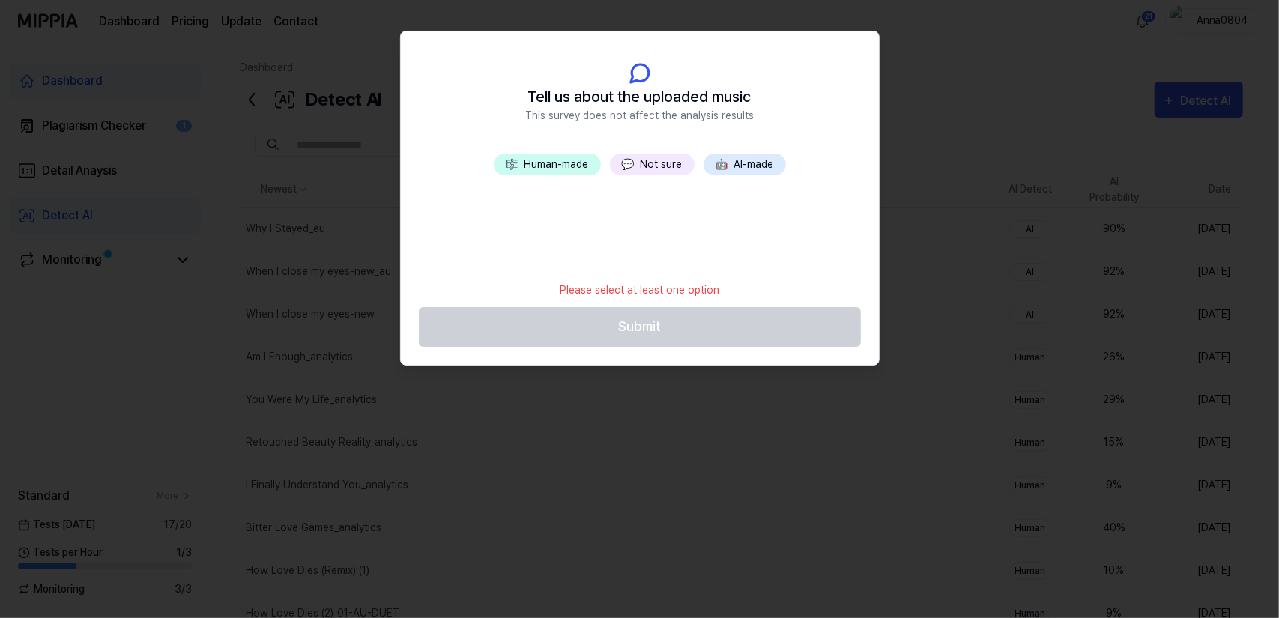
click at [661, 168] on button "💬 Not sure" at bounding box center [652, 165] width 85 height 22
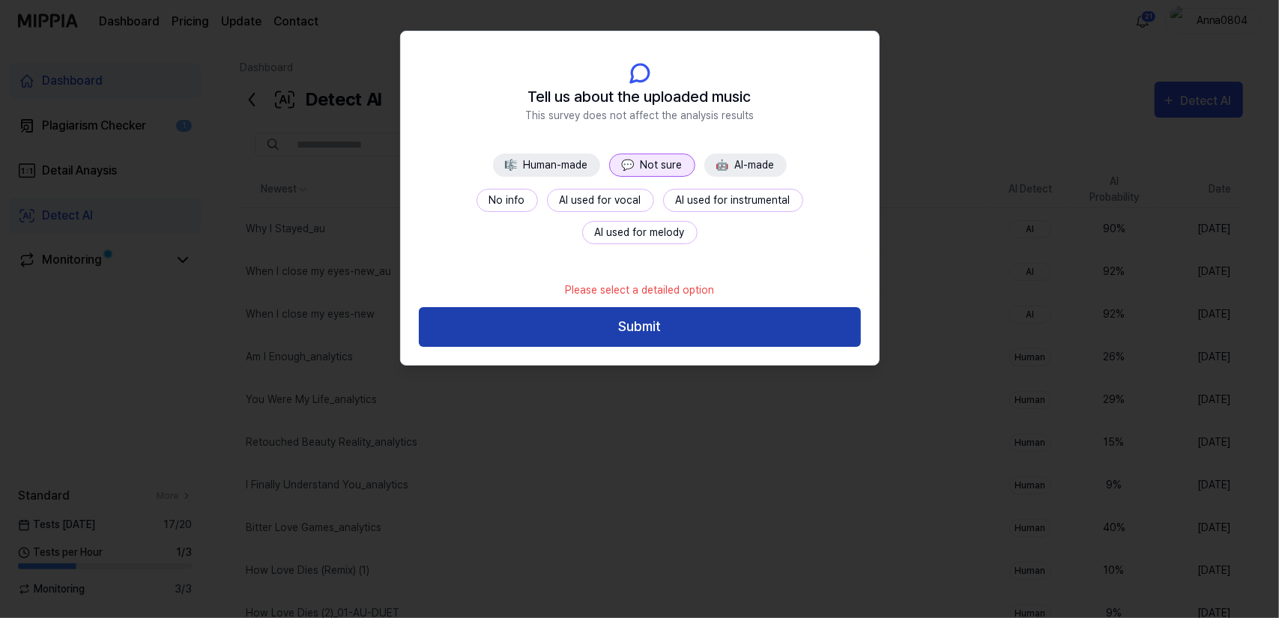
click at [682, 328] on button "Submit" at bounding box center [640, 327] width 442 height 40
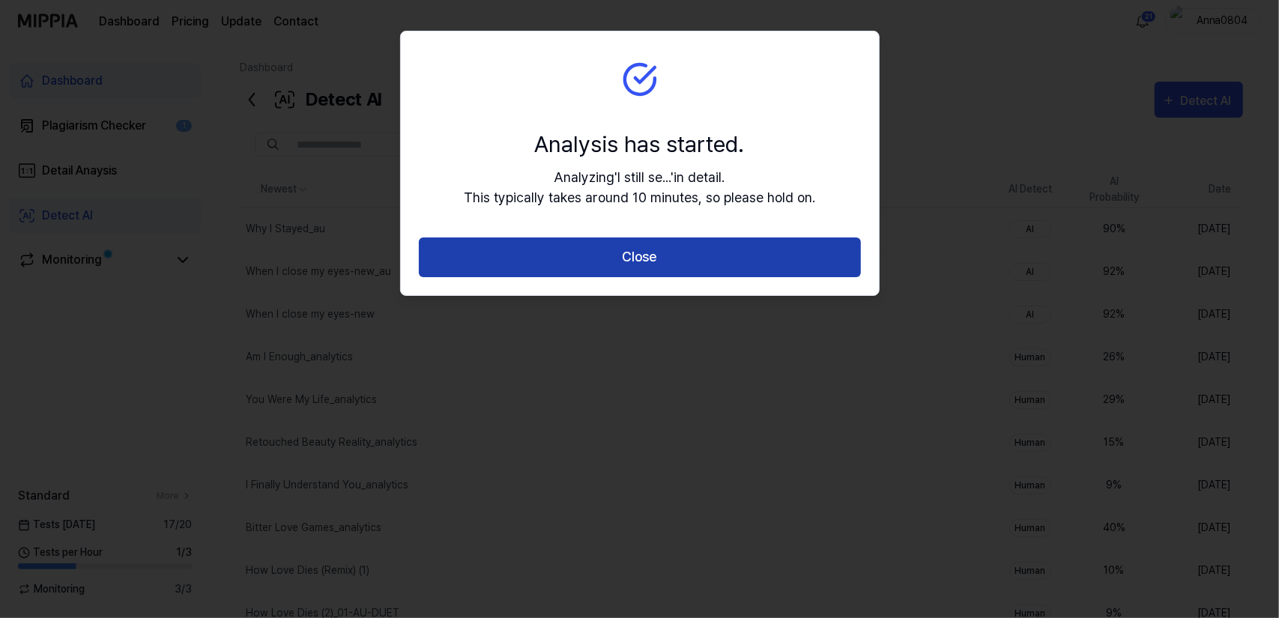
click at [662, 270] on button "Close" at bounding box center [640, 258] width 442 height 40
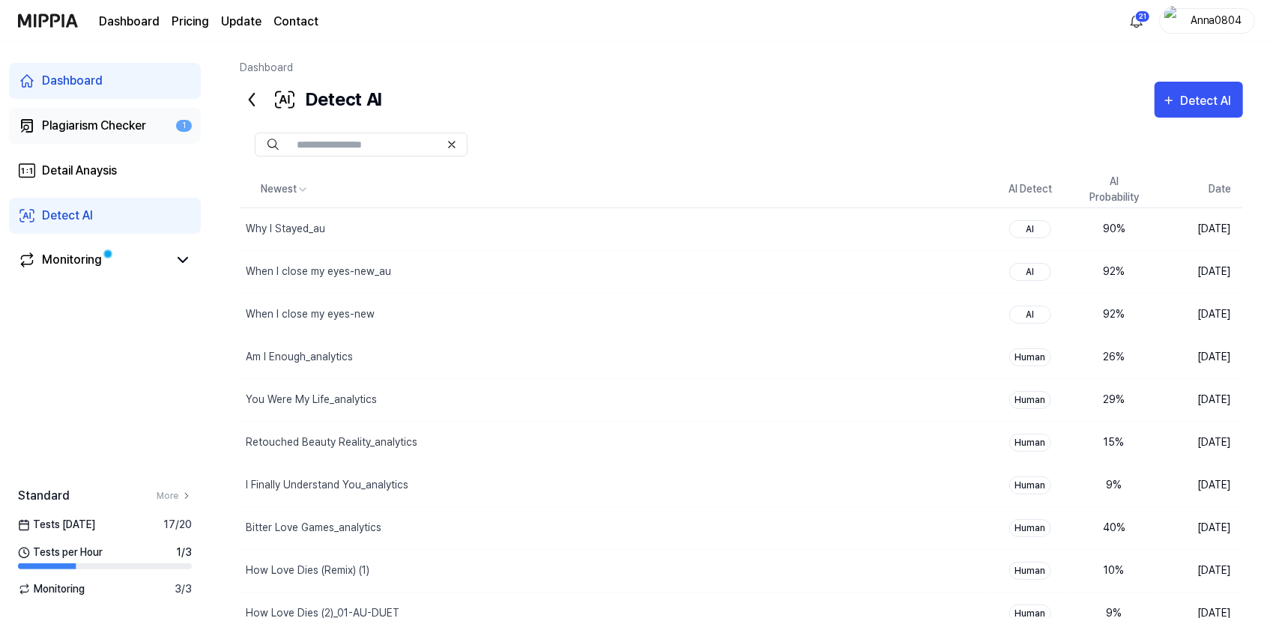
click at [64, 122] on div "Plagiarism Checker" at bounding box center [94, 126] width 104 height 18
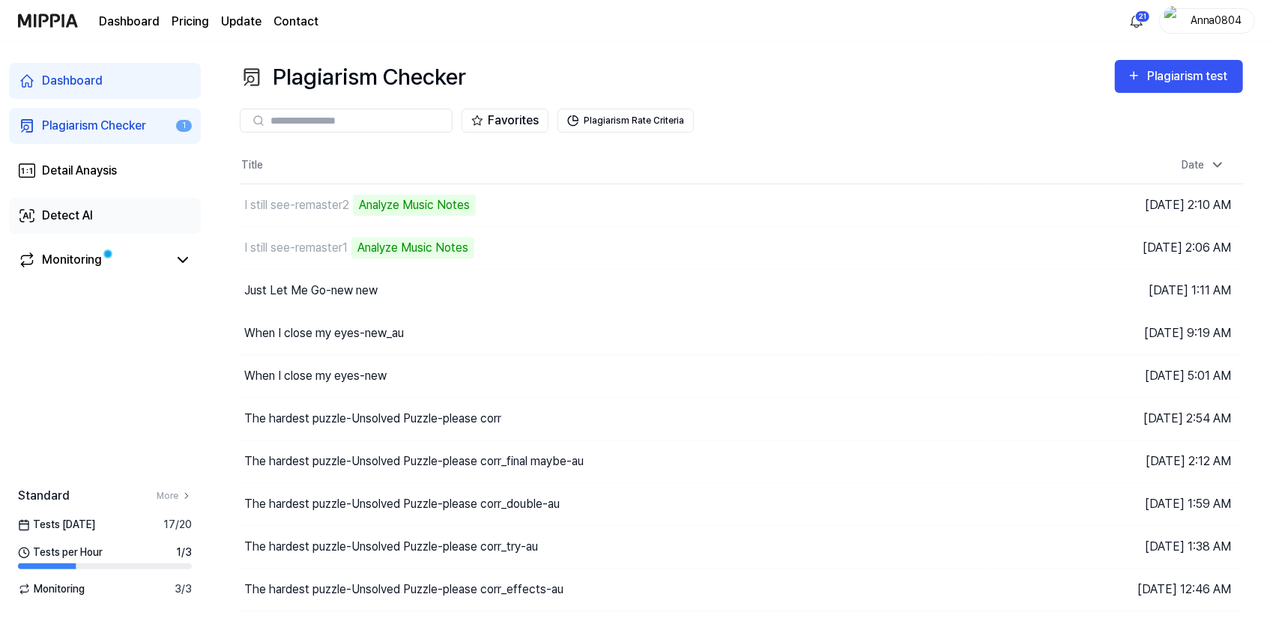
click at [63, 220] on div "Detect AI" at bounding box center [67, 216] width 51 height 18
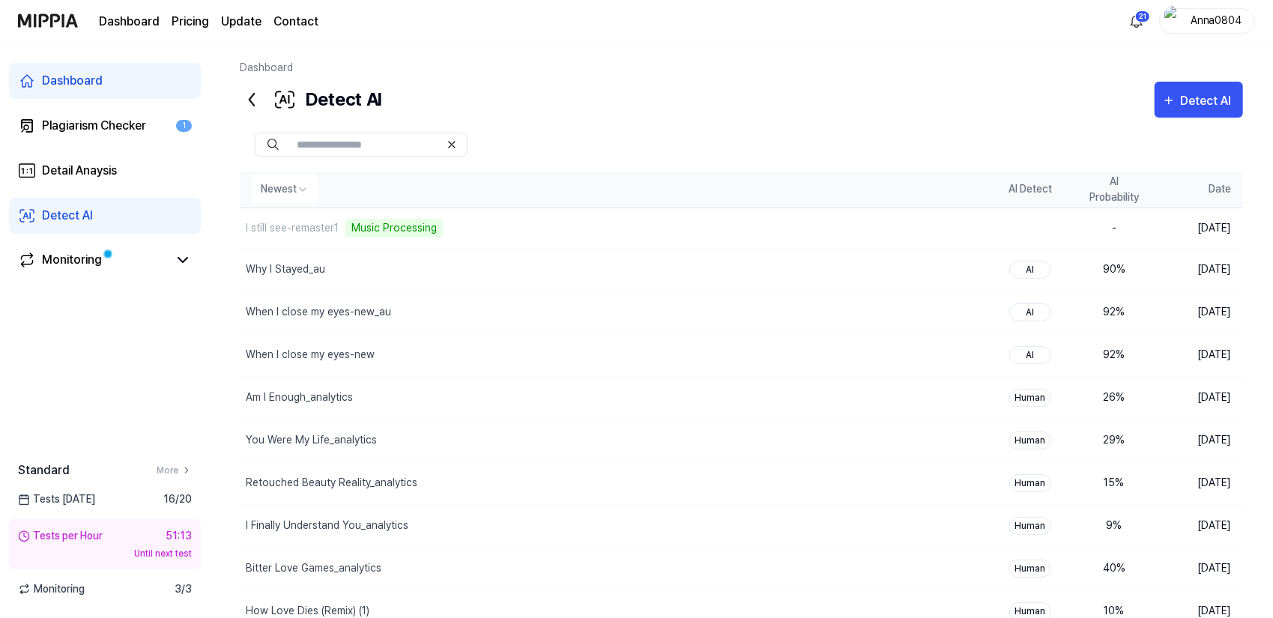
drag, startPoint x: 580, startPoint y: 216, endPoint x: 407, endPoint y: 187, distance: 175.6
click at [498, 223] on table "Newest AI Detect AI Probability Date I still see-remaster1 Music Processing Del…" at bounding box center [741, 403] width 1003 height 462
click at [612, 111] on div "Detect AI Detect AI" at bounding box center [741, 100] width 1003 height 36
click at [94, 124] on div "Plagiarism Checker" at bounding box center [94, 126] width 104 height 18
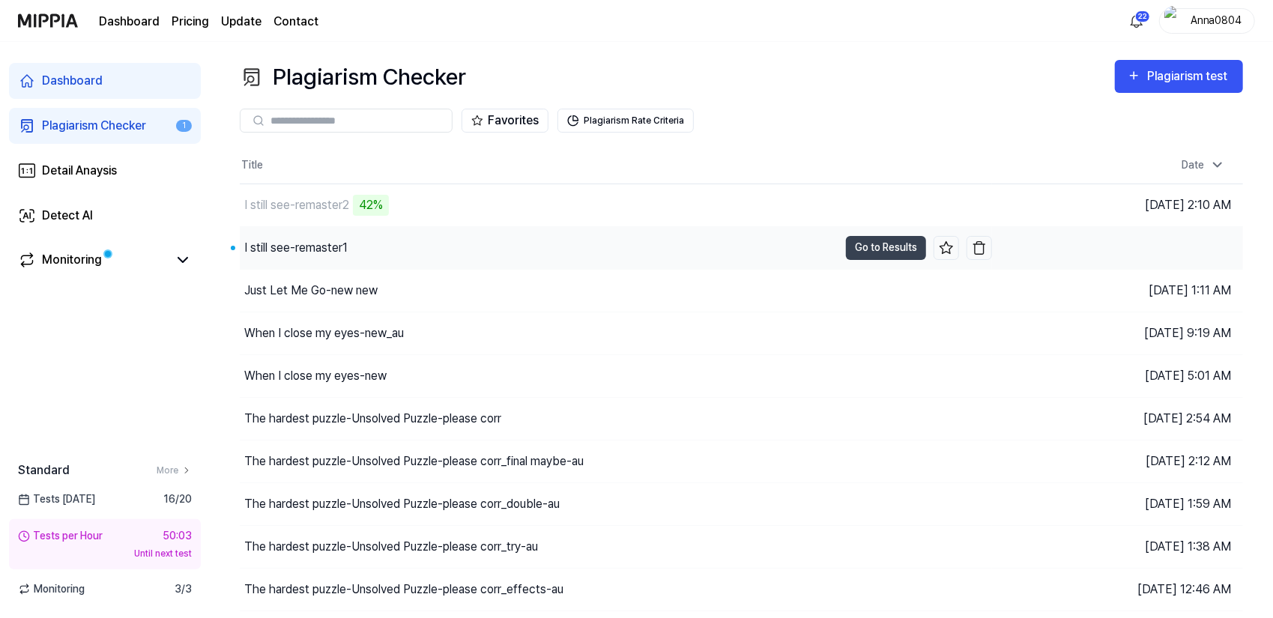
click at [276, 253] on div "I still see-remaster1" at bounding box center [295, 248] width 103 height 18
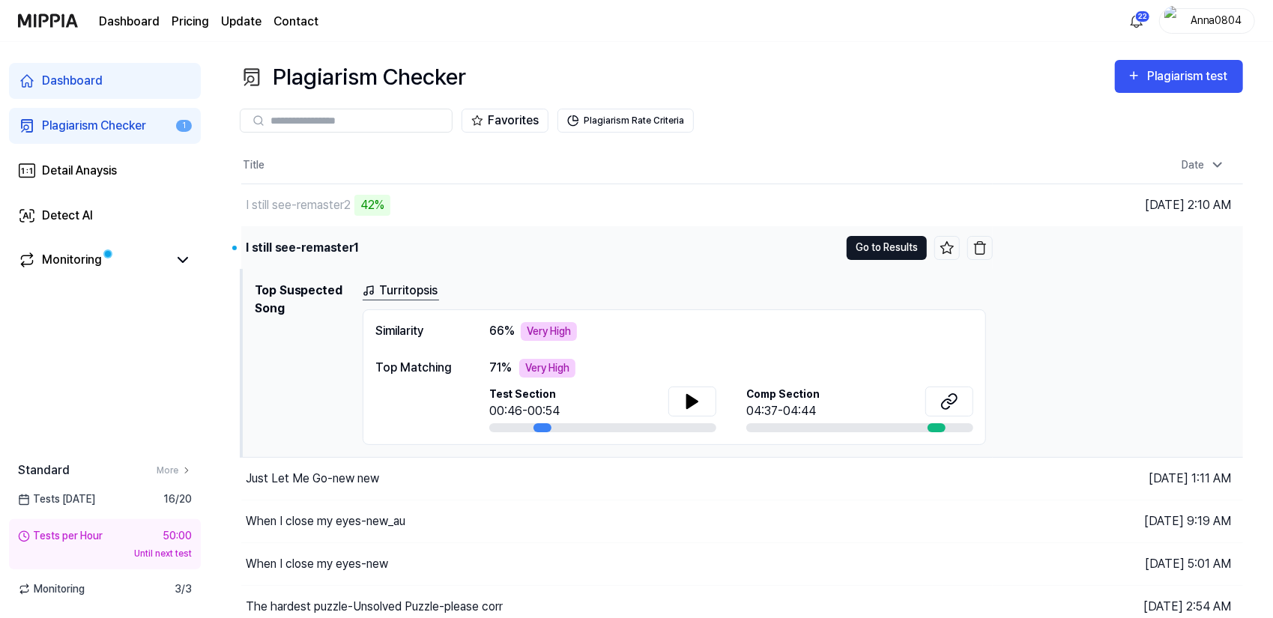
click at [890, 253] on button "Go to Results" at bounding box center [887, 248] width 80 height 24
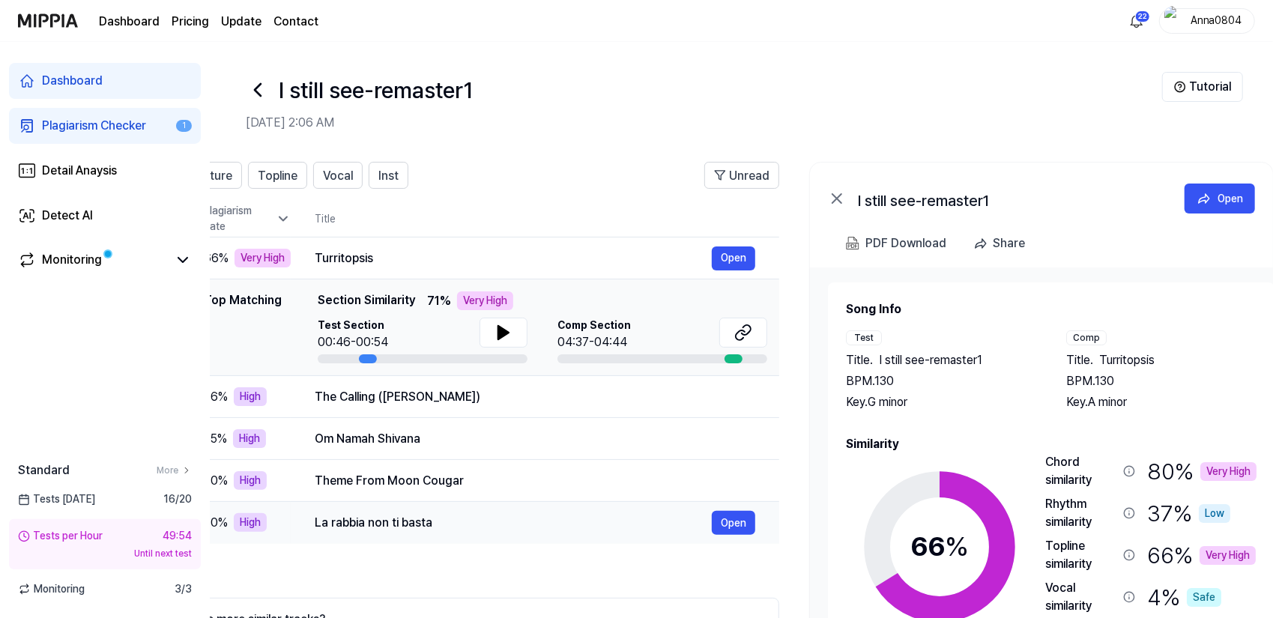
scroll to position [0, 115]
drag, startPoint x: 784, startPoint y: 540, endPoint x: 668, endPoint y: 531, distance: 115.8
click at [668, 531] on td "La rabbia non ti basta Open" at bounding box center [533, 523] width 489 height 42
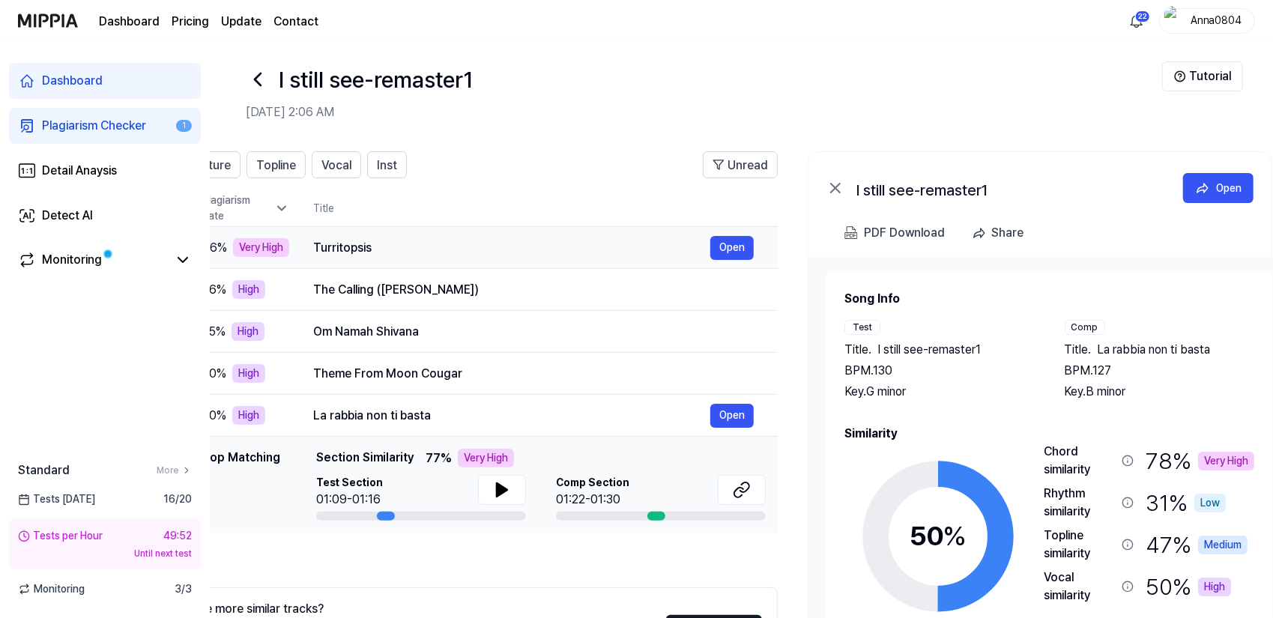
scroll to position [0, 0]
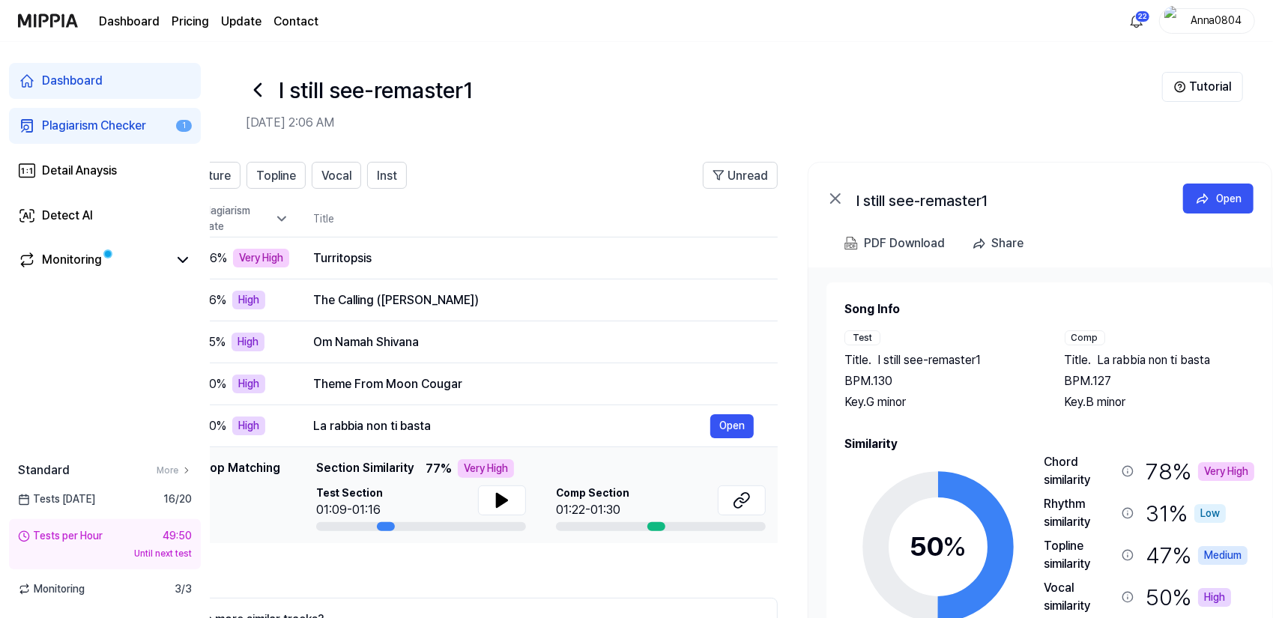
click at [73, 124] on div "Plagiarism Checker" at bounding box center [94, 126] width 104 height 18
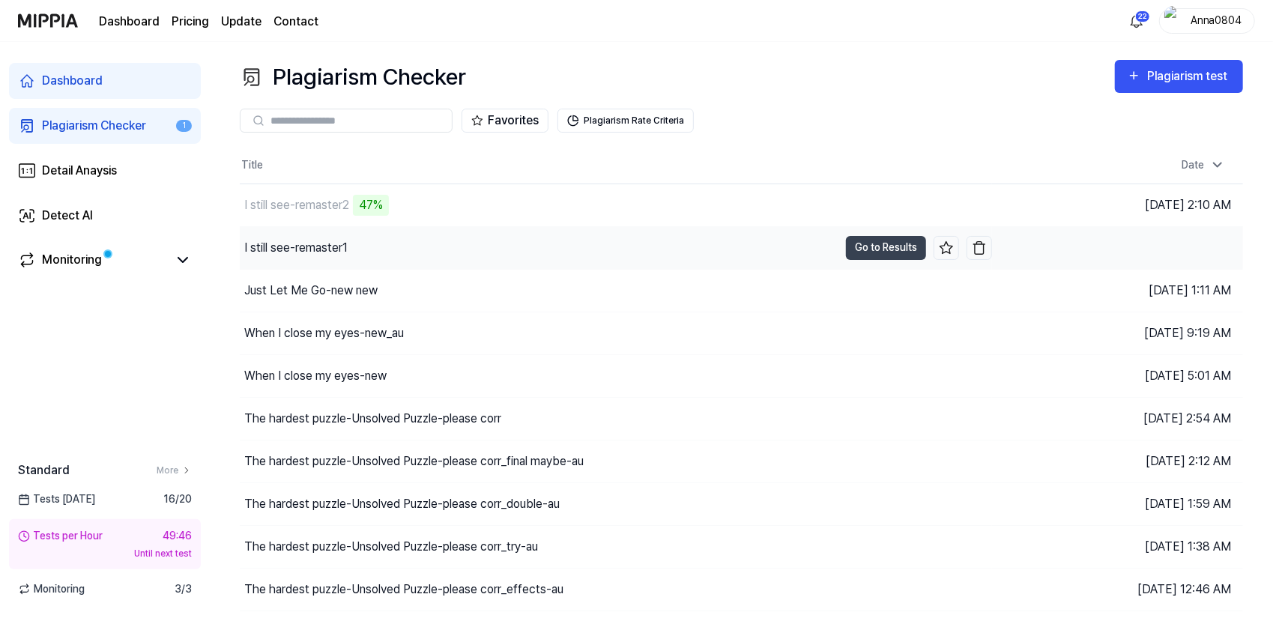
click at [358, 247] on div "I still see-remaster1" at bounding box center [539, 248] width 599 height 42
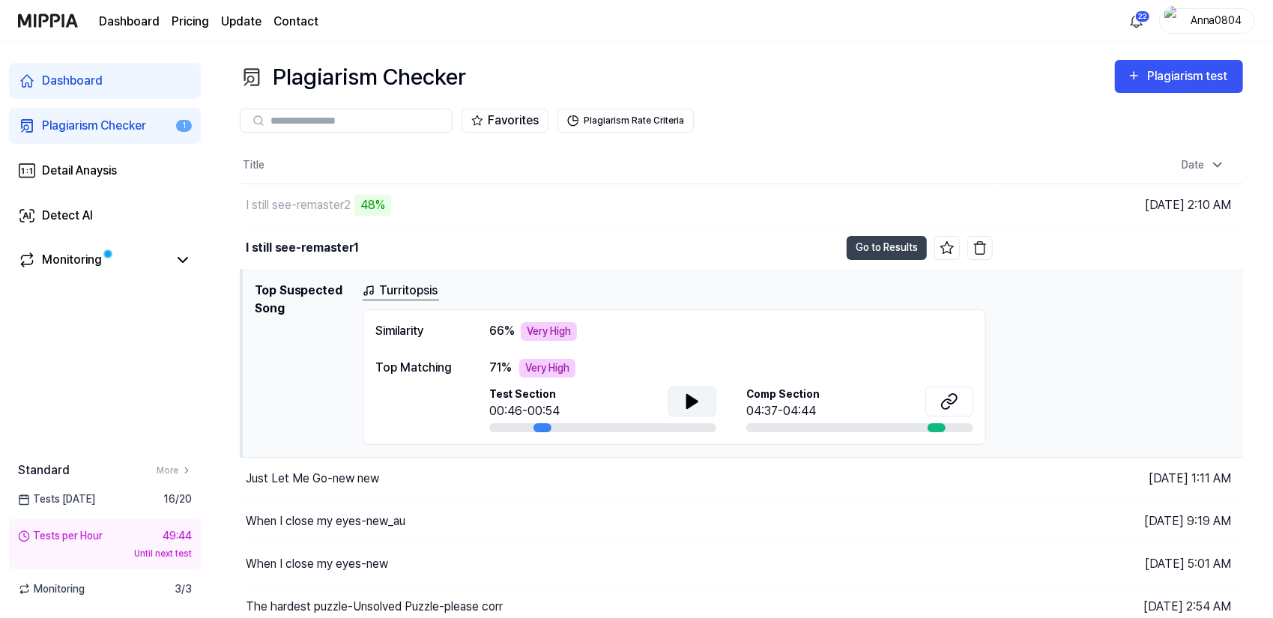
click at [674, 402] on button at bounding box center [692, 402] width 48 height 30
click at [953, 398] on icon at bounding box center [950, 402] width 18 height 18
click at [880, 251] on button "Go to Results" at bounding box center [887, 248] width 80 height 24
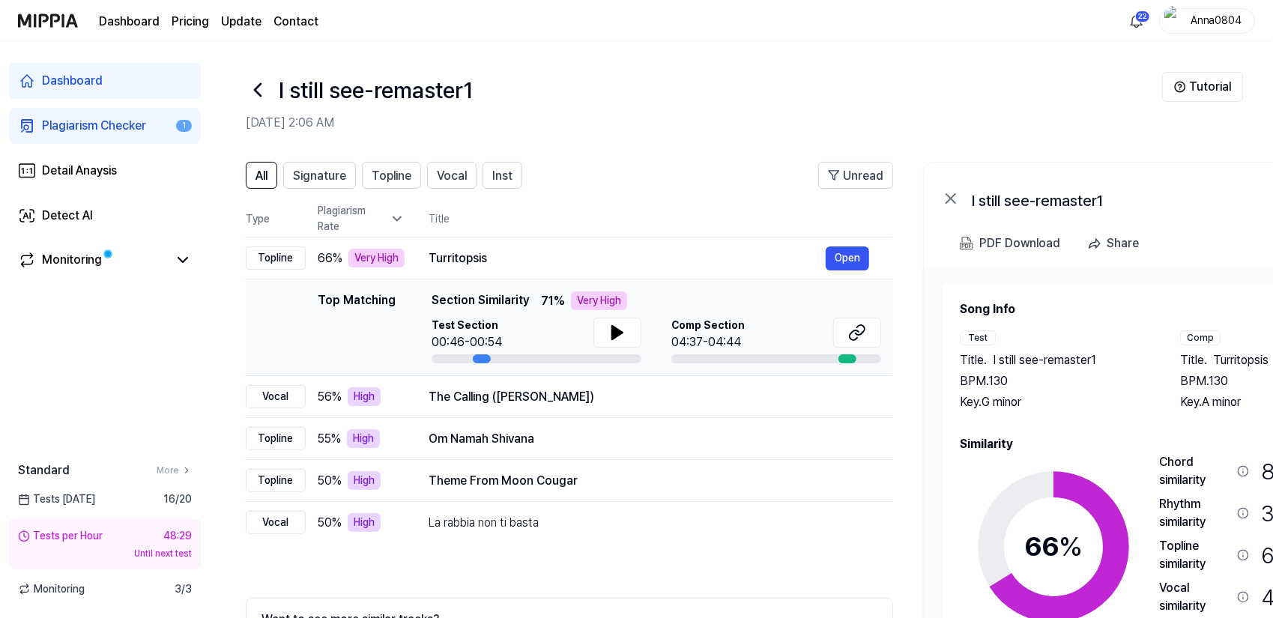
click at [43, 130] on div "Plagiarism Checker" at bounding box center [94, 126] width 104 height 18
click at [109, 120] on div "Plagiarism Checker" at bounding box center [94, 126] width 104 height 18
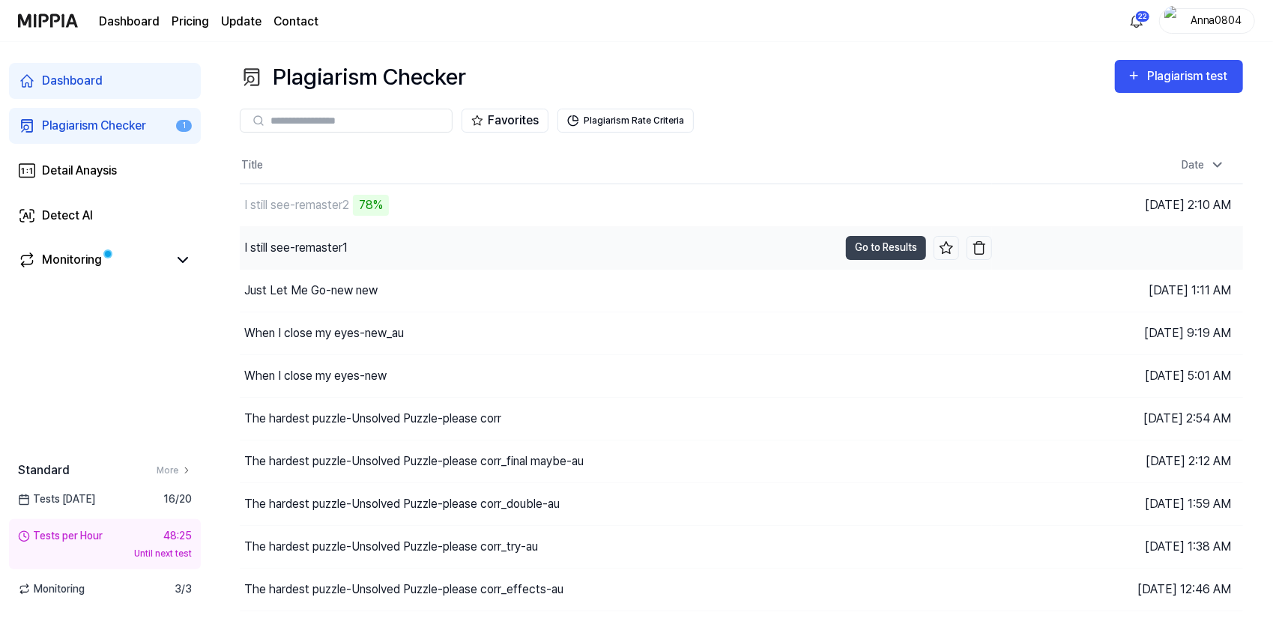
click at [435, 250] on div "I still see-remaster1" at bounding box center [539, 248] width 599 height 42
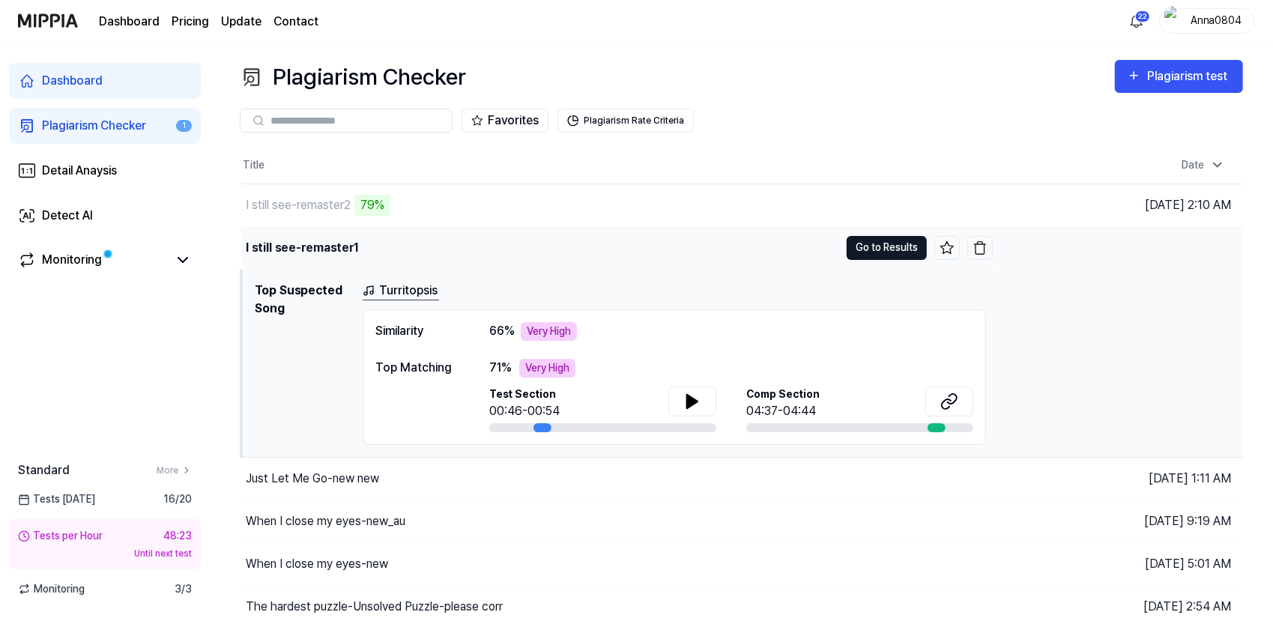
click at [892, 251] on button "Go to Results" at bounding box center [887, 248] width 80 height 24
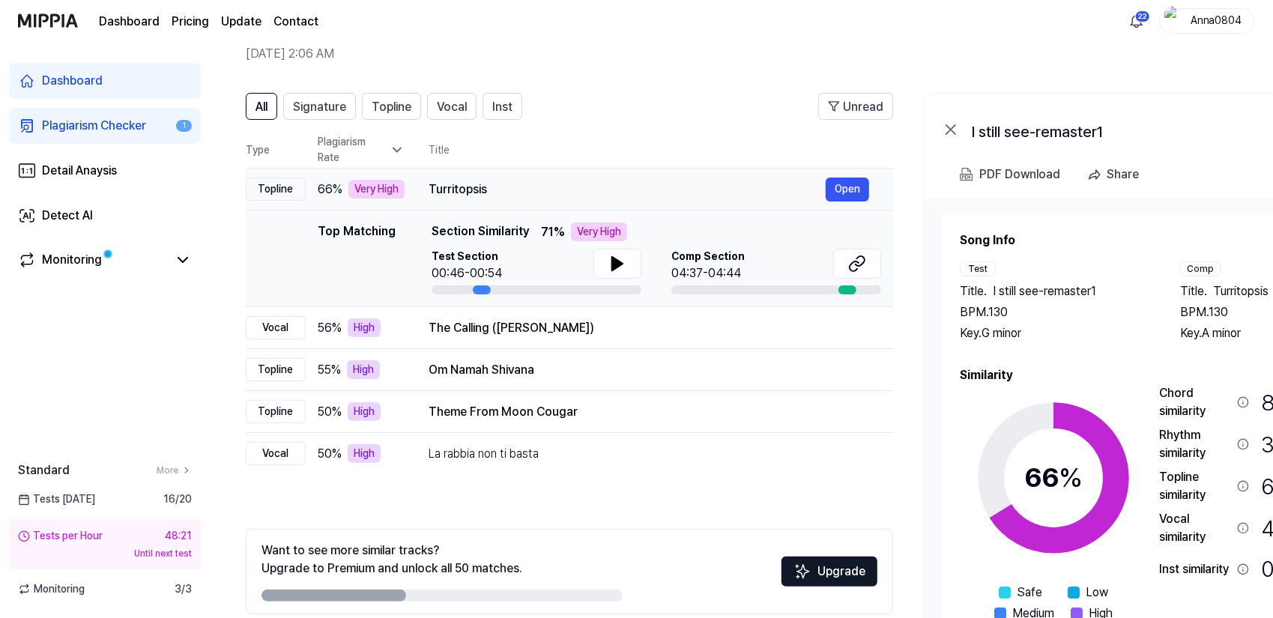
scroll to position [75, 0]
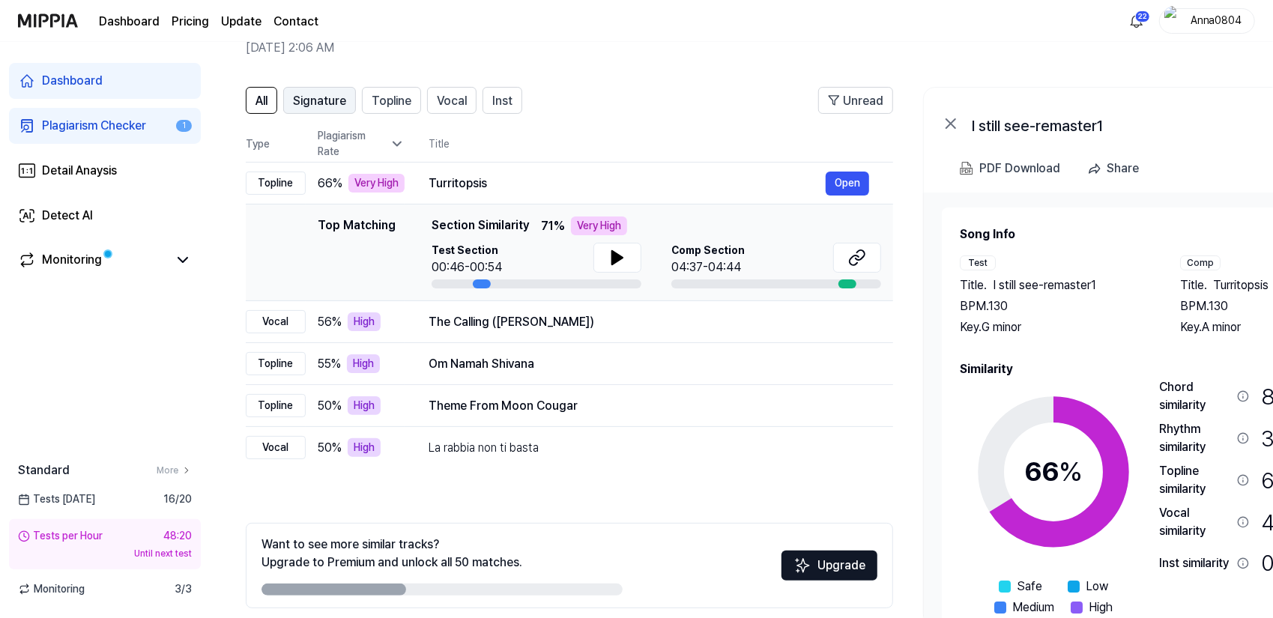
click at [315, 103] on span "Signature" at bounding box center [319, 101] width 53 height 18
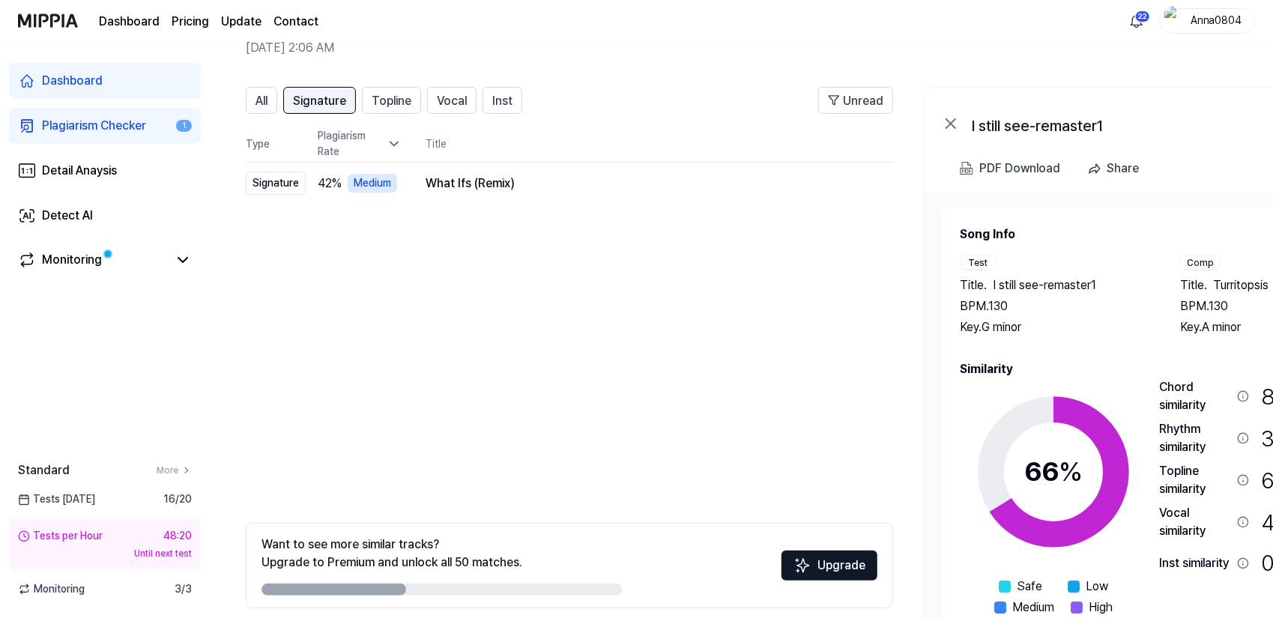
scroll to position [0, 0]
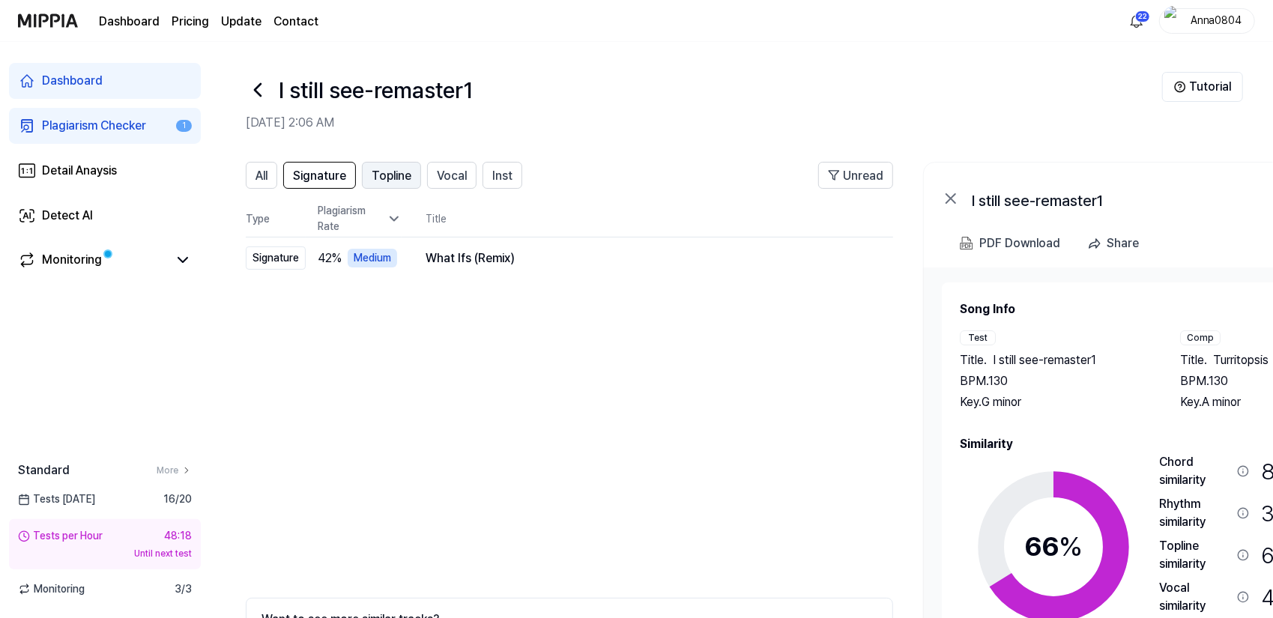
click at [379, 173] on span "Topline" at bounding box center [392, 176] width 40 height 18
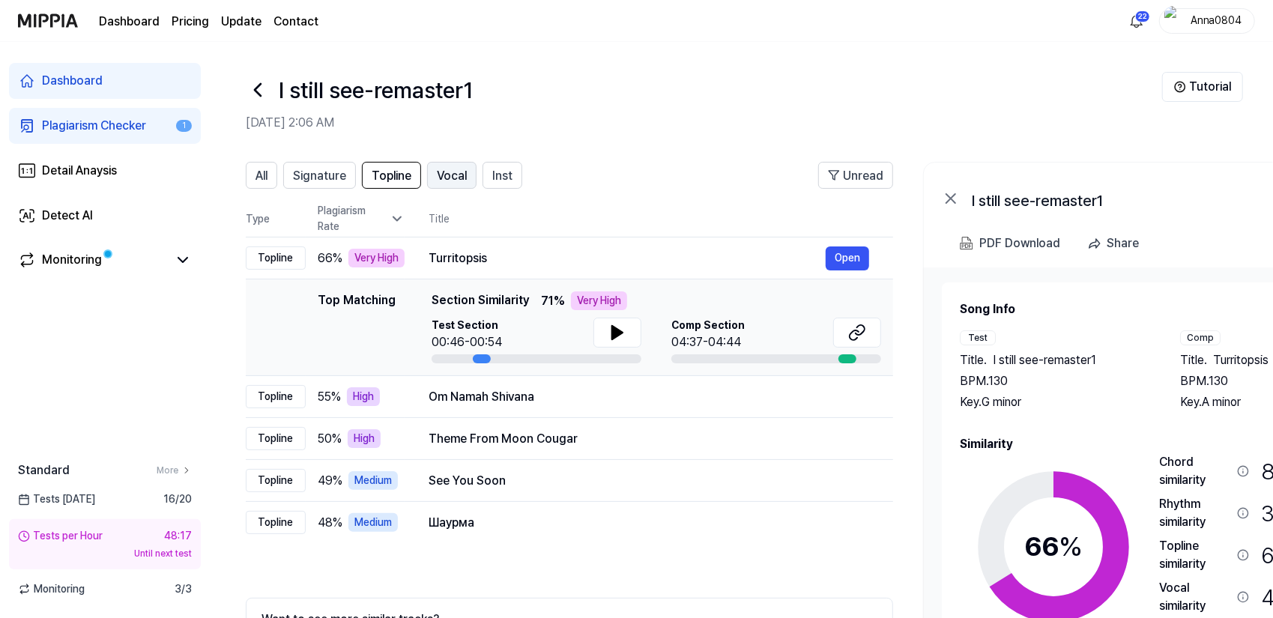
click at [437, 170] on span "Vocal" at bounding box center [452, 176] width 30 height 18
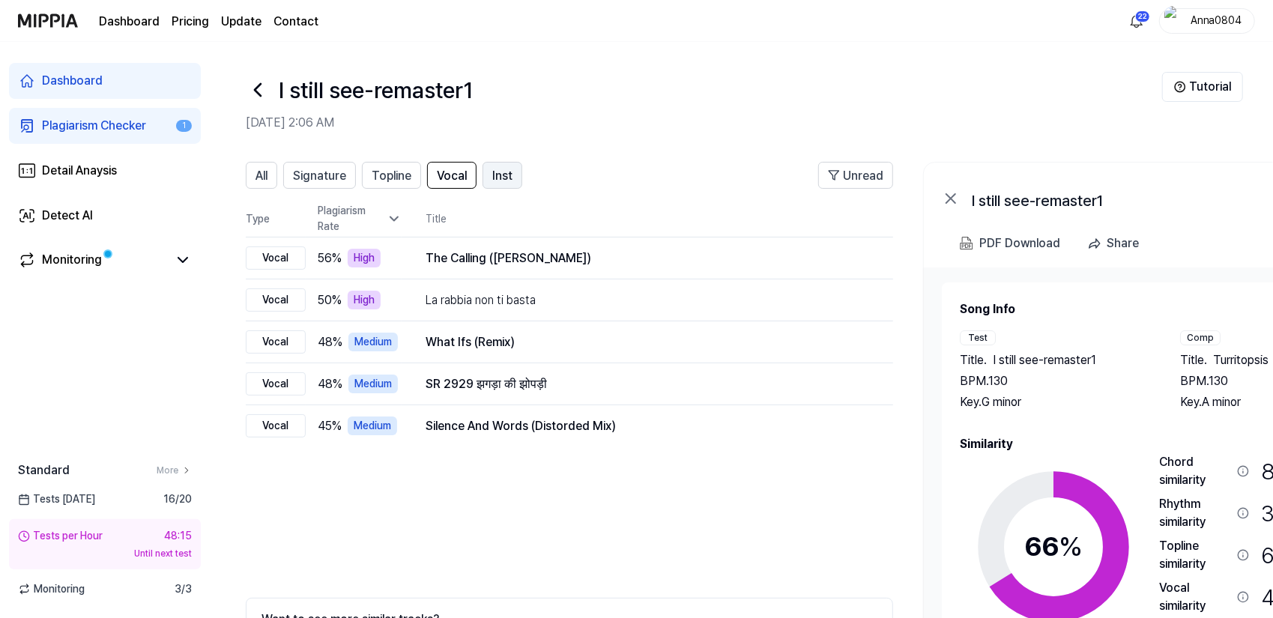
click at [490, 181] on button "Inst" at bounding box center [503, 175] width 40 height 27
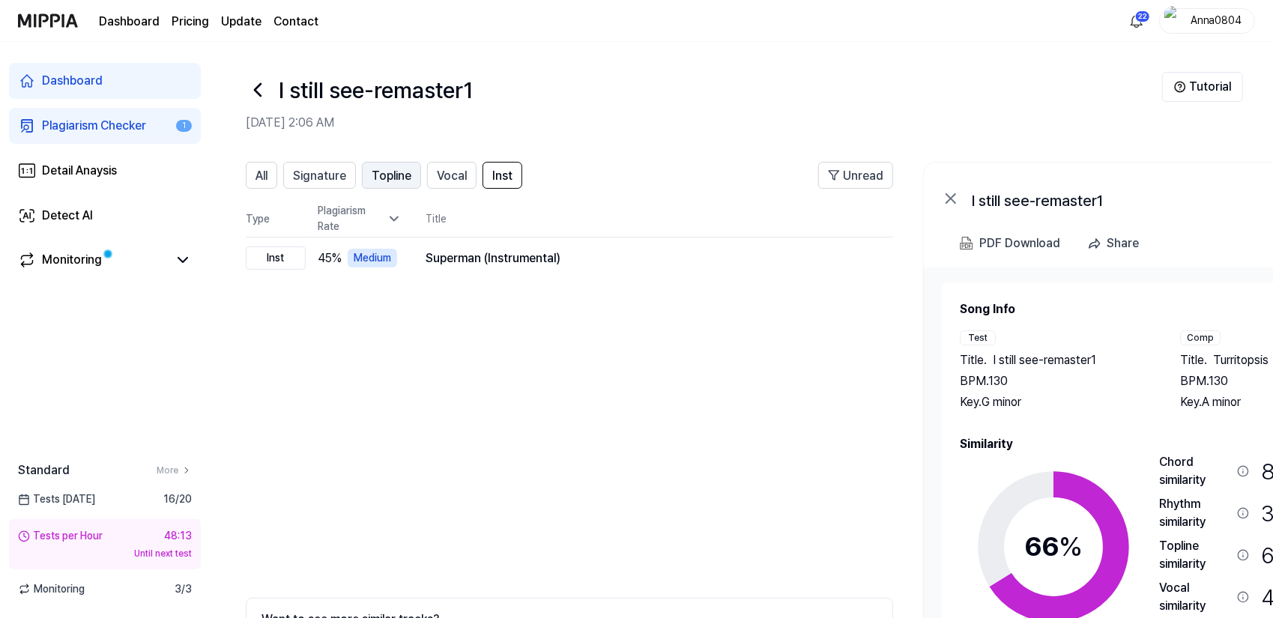
click at [396, 175] on span "Topline" at bounding box center [392, 176] width 40 height 18
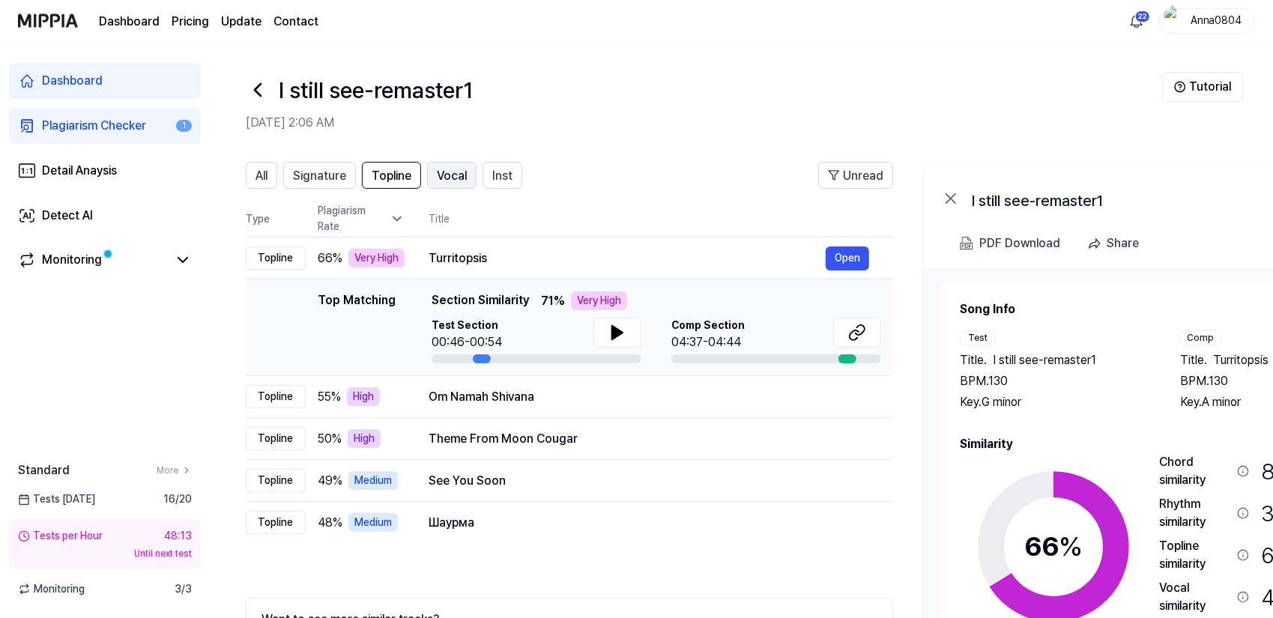
click at [439, 175] on span "Vocal" at bounding box center [452, 176] width 30 height 18
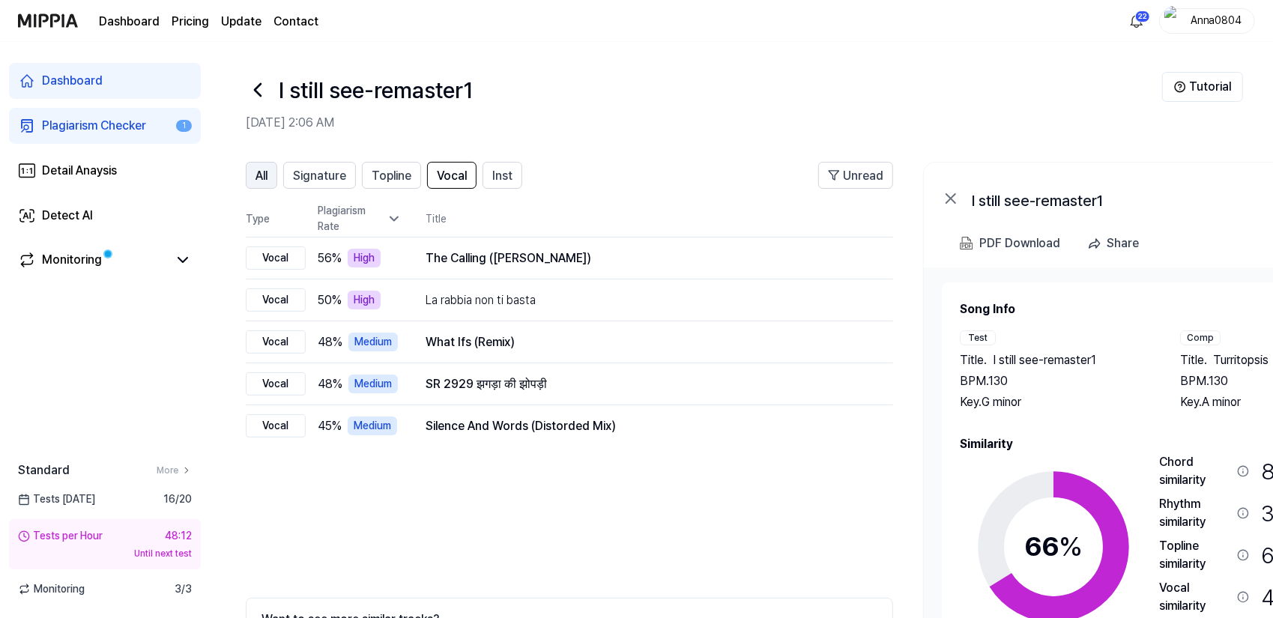
scroll to position [0, 1]
click at [250, 175] on button "All" at bounding box center [260, 175] width 31 height 27
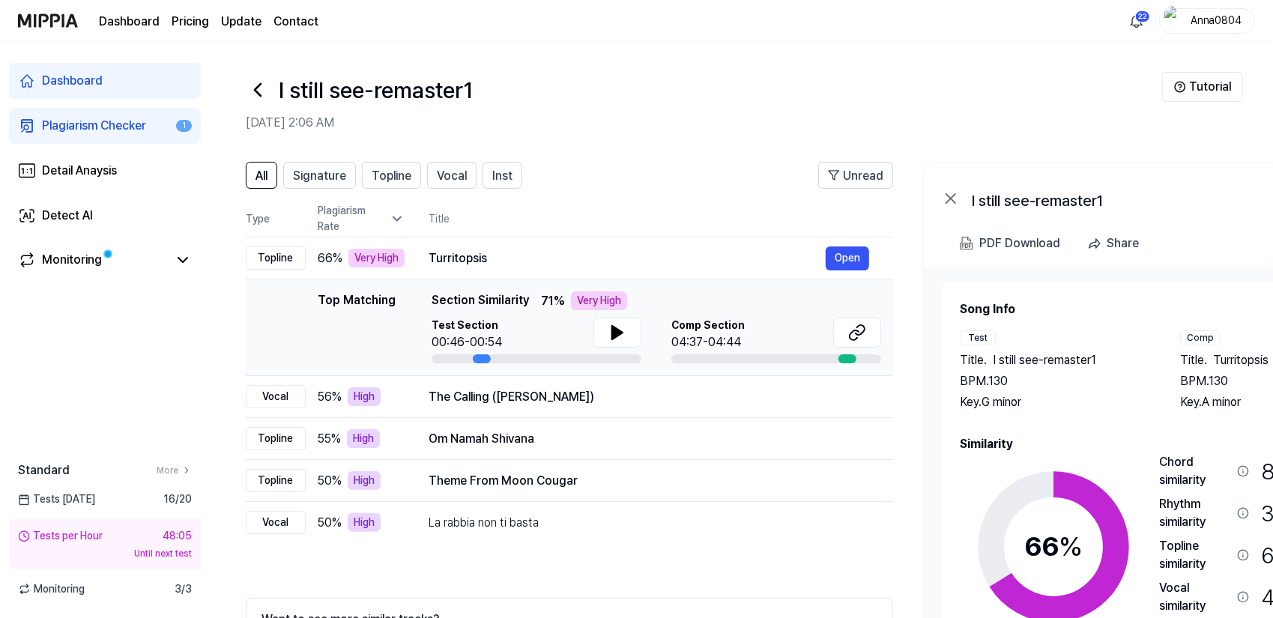
scroll to position [0, 0]
drag, startPoint x: 1065, startPoint y: 423, endPoint x: 1174, endPoint y: 389, distance: 114.0
click at [1174, 389] on div "Song Info Test Title . I still see-remaster1 BPM. 130 Key. G minor Comp Title .…" at bounding box center [1165, 507] width 411 height 412
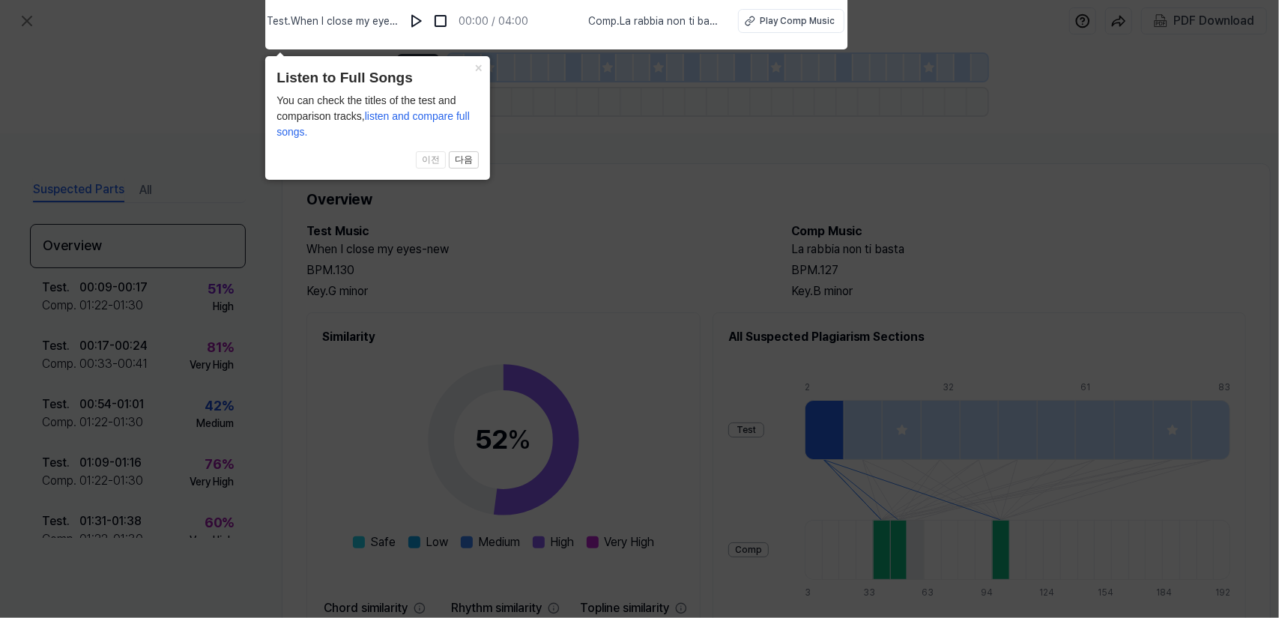
click at [580, 187] on icon at bounding box center [639, 306] width 1279 height 626
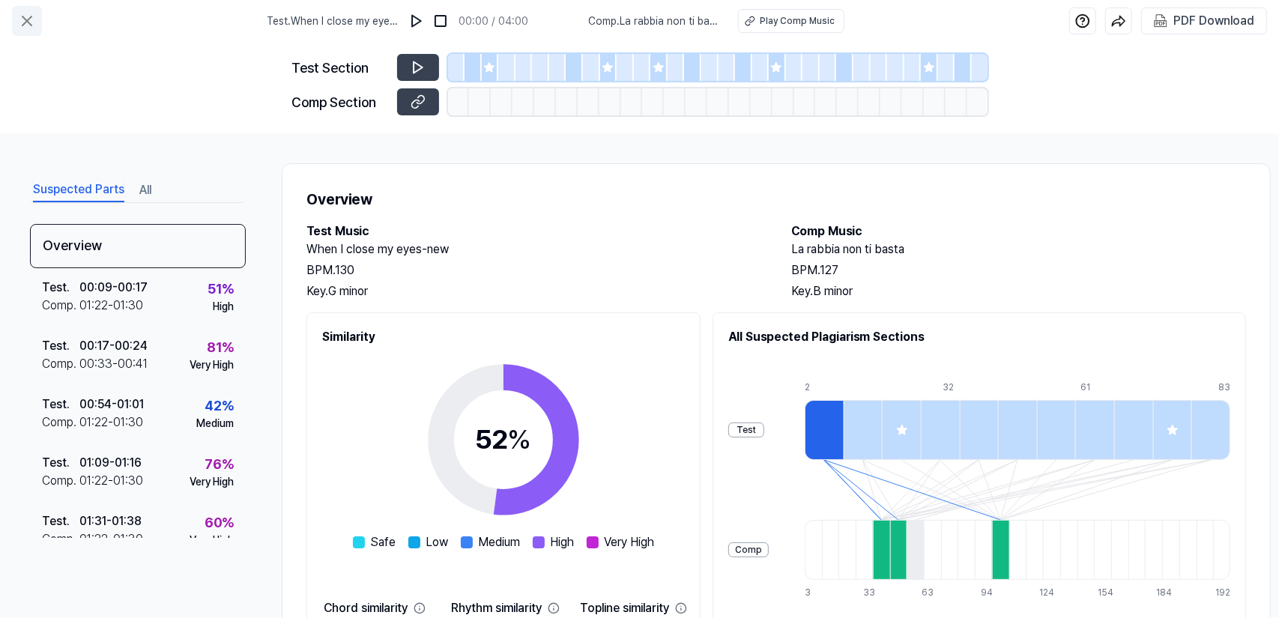
click at [19, 21] on icon at bounding box center [27, 21] width 18 height 18
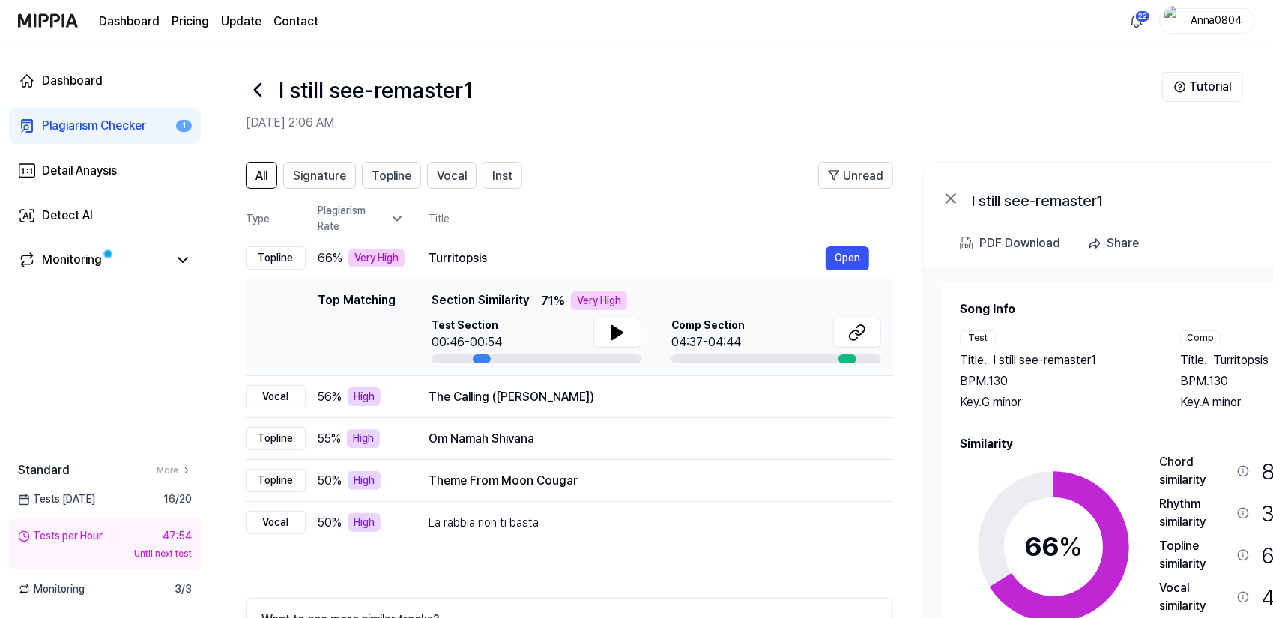
click at [83, 127] on div "Plagiarism Checker" at bounding box center [94, 126] width 104 height 18
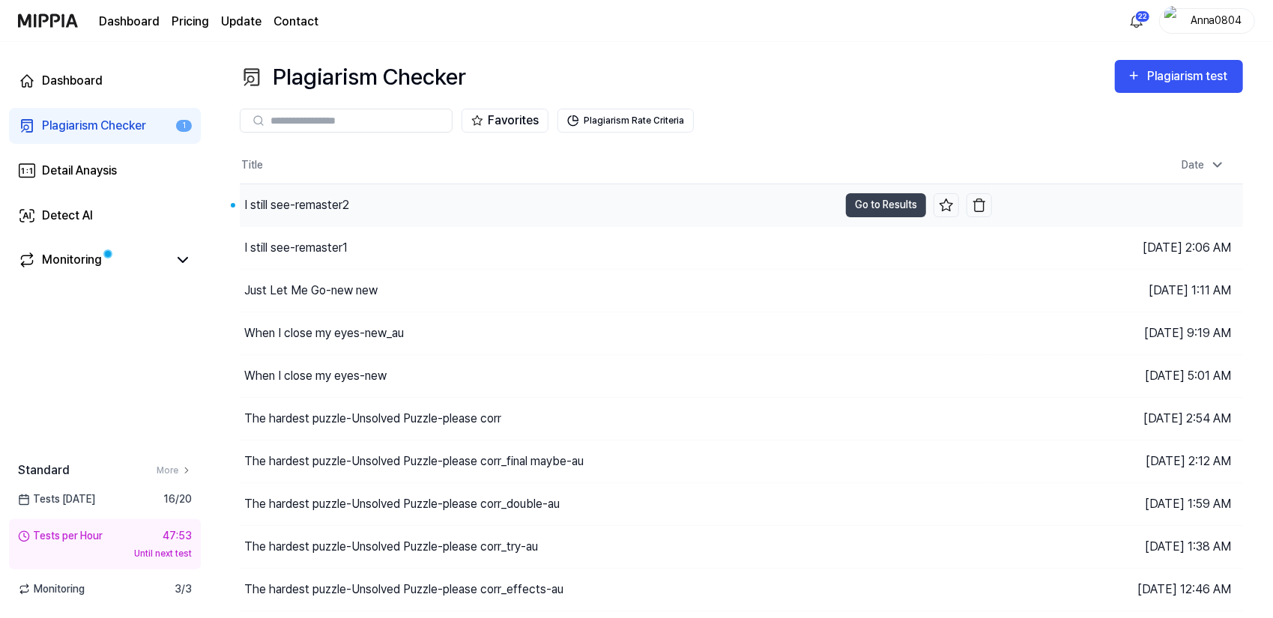
click at [418, 199] on div "I still see-remaster2" at bounding box center [539, 205] width 599 height 42
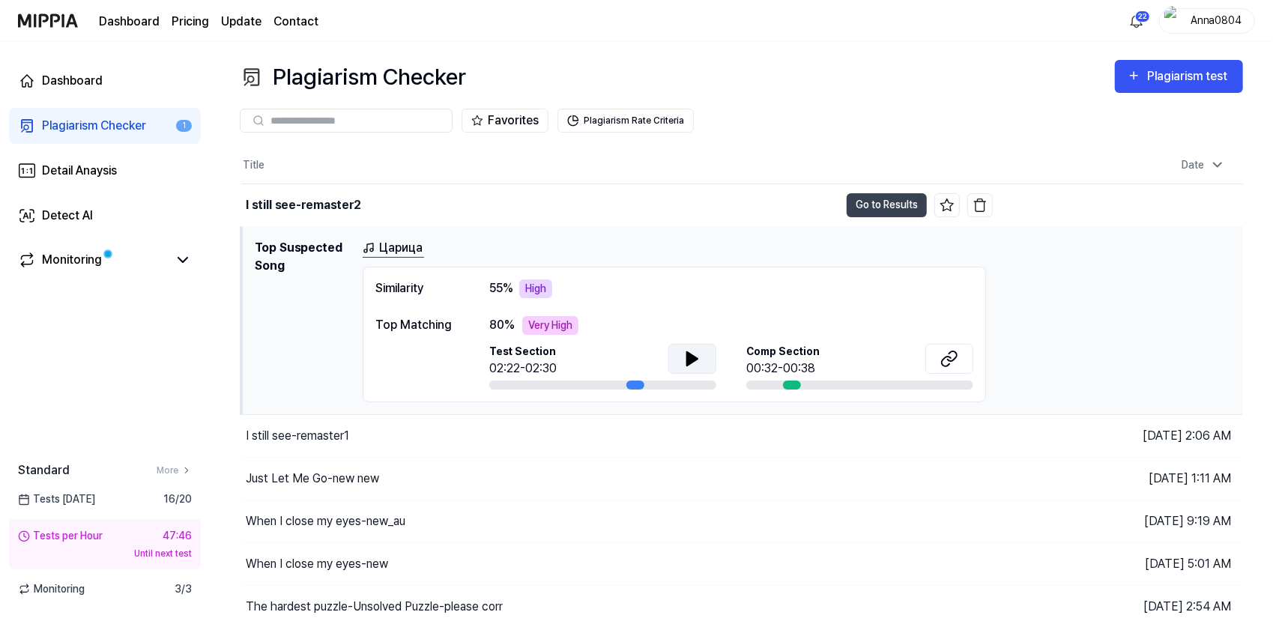
click at [695, 359] on icon at bounding box center [692, 358] width 10 height 13
click at [950, 354] on icon at bounding box center [950, 359] width 18 height 18
click at [883, 203] on button "Go to Results" at bounding box center [887, 205] width 80 height 24
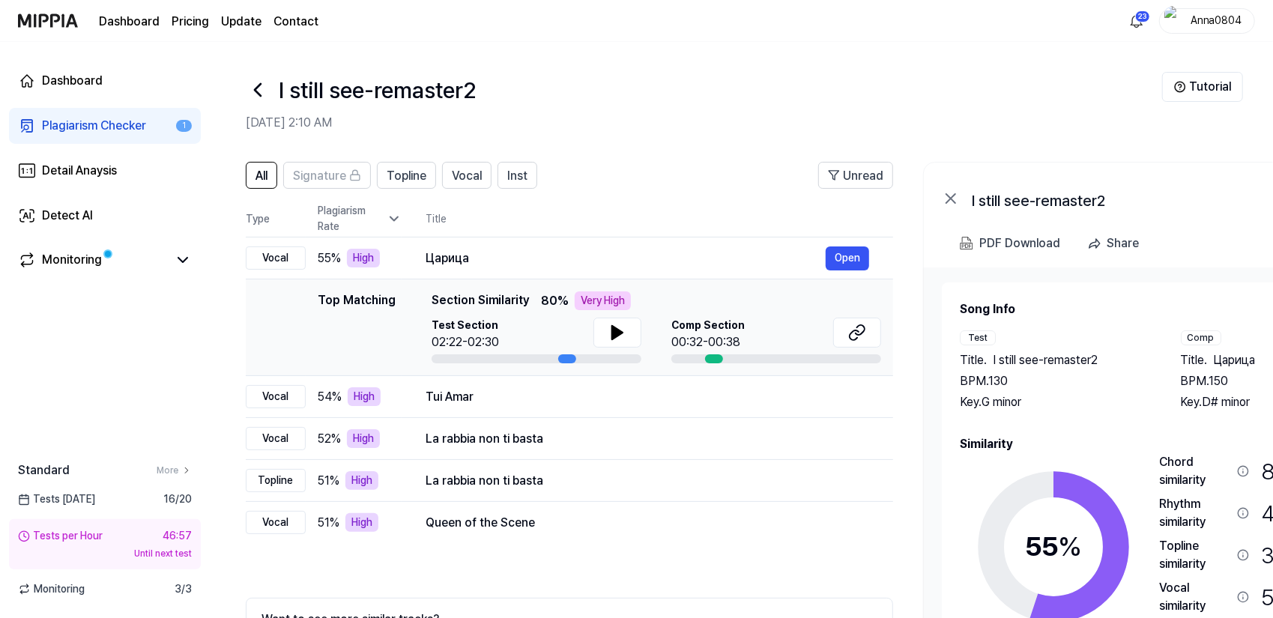
drag, startPoint x: 841, startPoint y: 552, endPoint x: 902, endPoint y: 520, distance: 69.0
click at [902, 520] on div "All Signature Topline Vocal Inst Unread All Signature Topline Vocal Inst Type P…" at bounding box center [814, 451] width 1208 height 609
click at [76, 123] on div "Plagiarism Checker" at bounding box center [94, 126] width 104 height 18
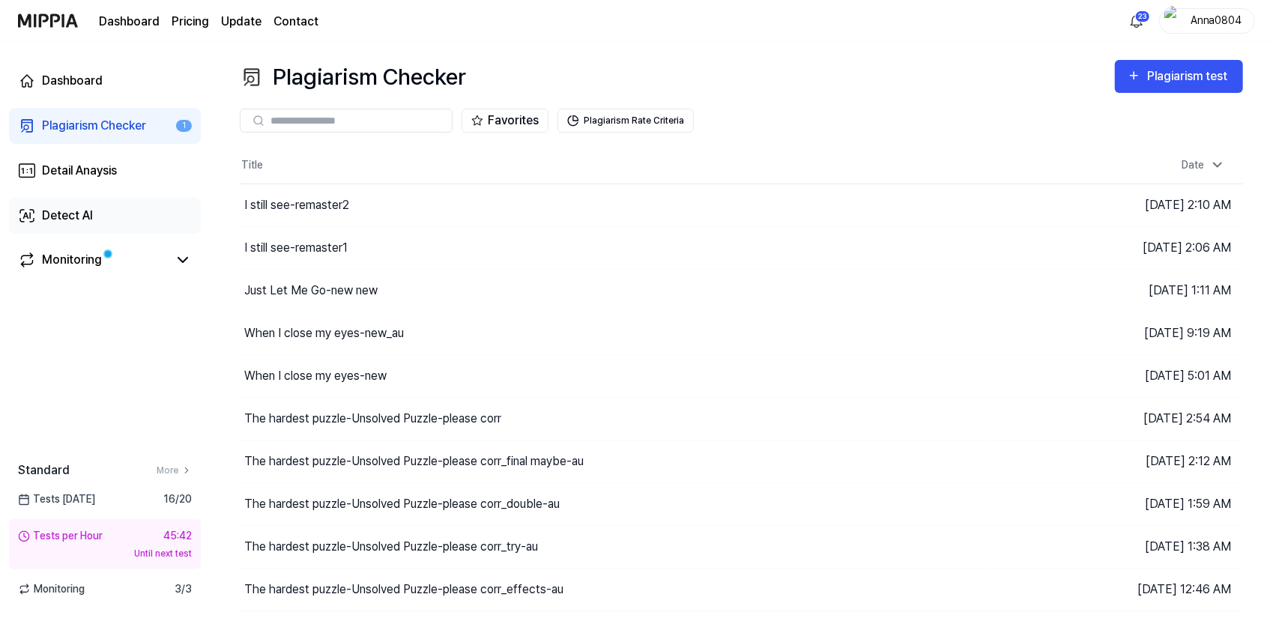
click at [87, 214] on div "Detect AI" at bounding box center [67, 216] width 51 height 18
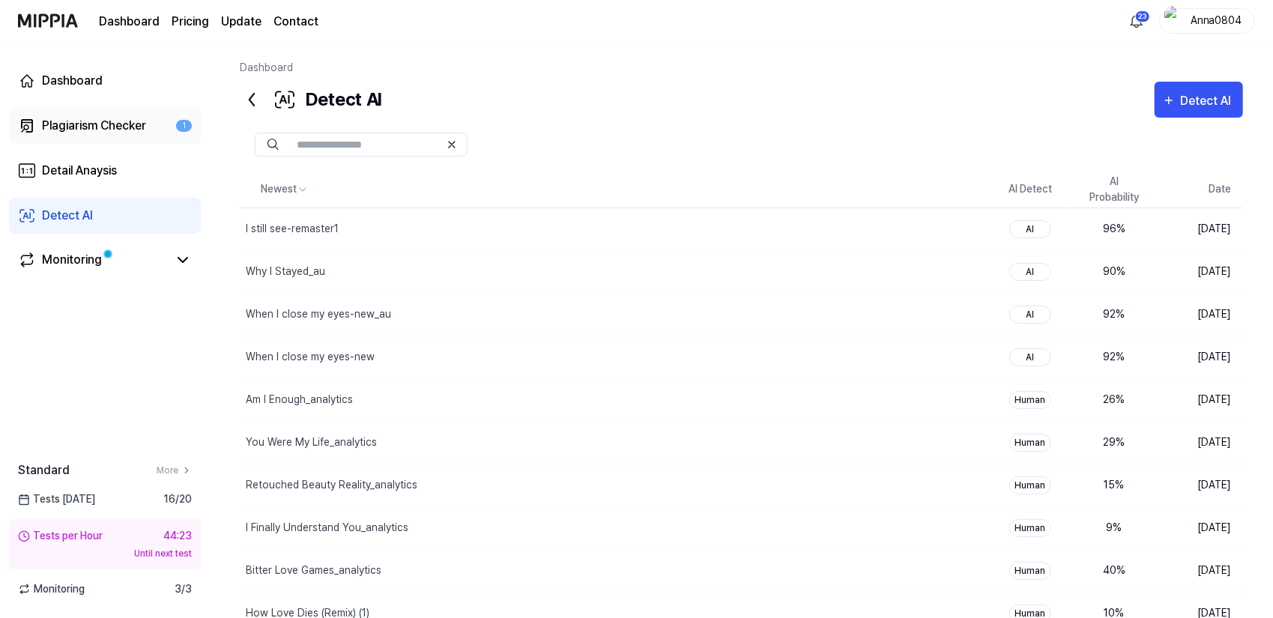
click at [62, 114] on link "Plagiarism Checker 1" at bounding box center [105, 126] width 192 height 36
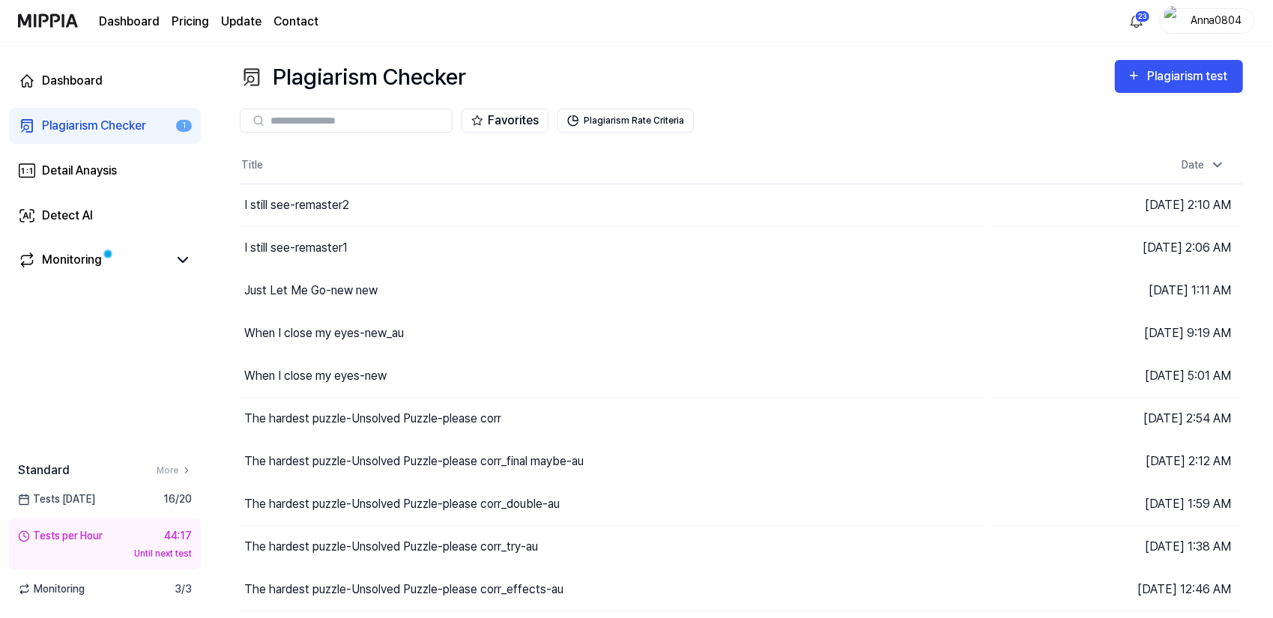
click at [93, 121] on div "Plagiarism Checker" at bounding box center [94, 126] width 104 height 18
click at [99, 216] on link "Detect AI" at bounding box center [105, 216] width 192 height 36
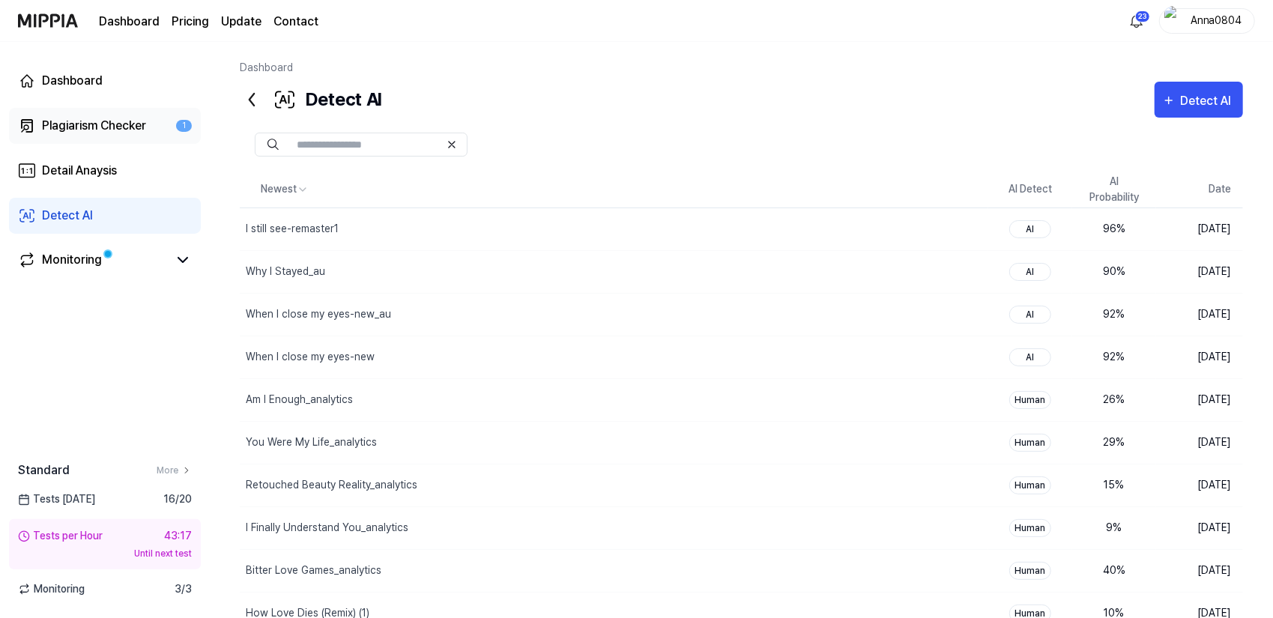
click at [61, 116] on link "Plagiarism Checker 1" at bounding box center [105, 126] width 192 height 36
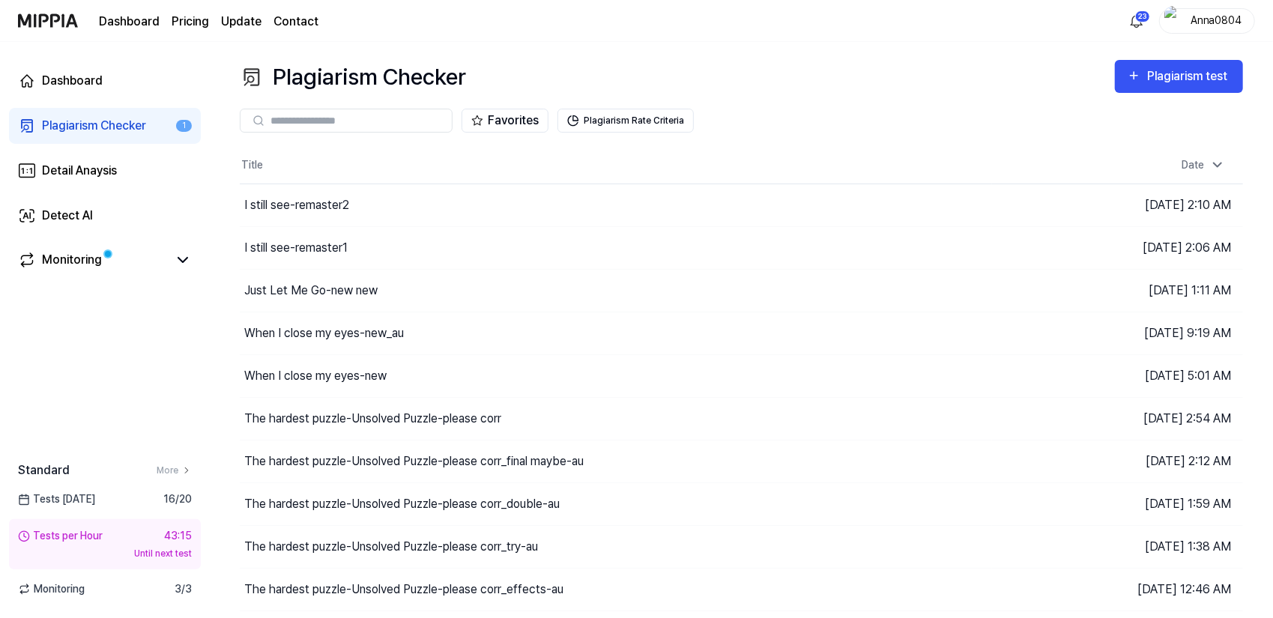
click at [898, 66] on div "Plagiarism Checker Plagiarism test" at bounding box center [741, 77] width 1003 height 34
click at [600, 58] on div "Plagiarism Checker Plagiarism test Plagiarism Checker Detail Analysis Detect AI…" at bounding box center [741, 330] width 1063 height 576
